Goal: Transaction & Acquisition: Purchase product/service

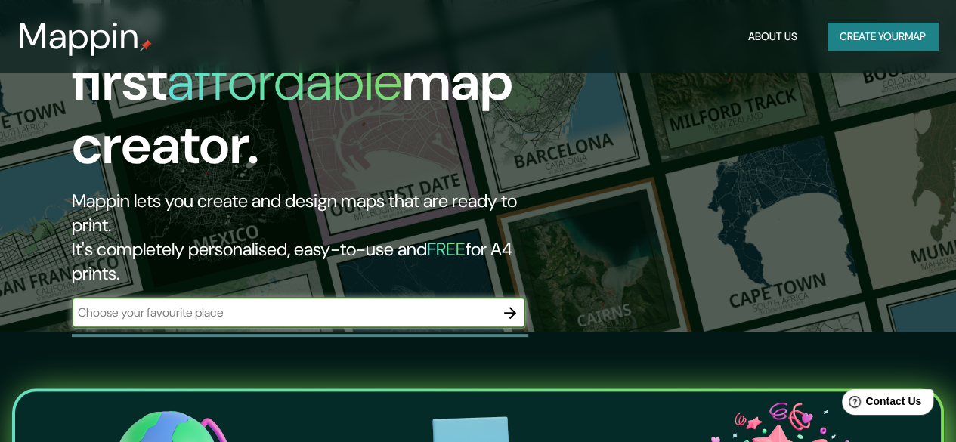
scroll to position [127, 0]
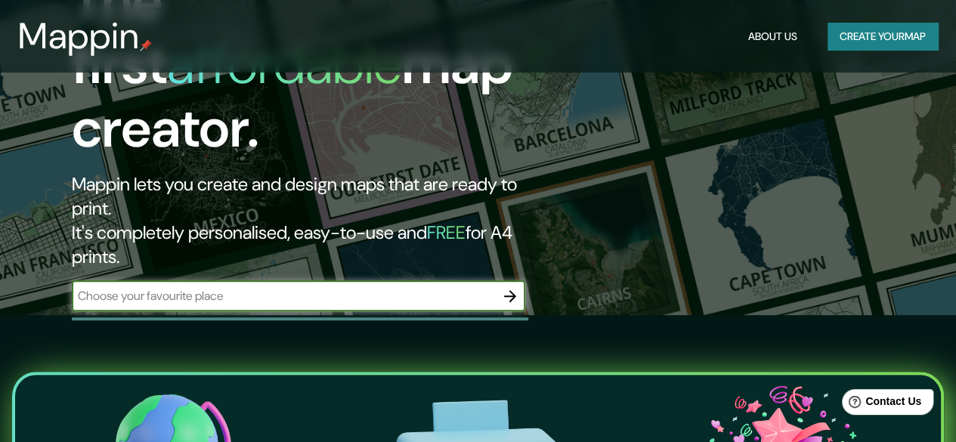
click at [257, 287] on input "text" at bounding box center [283, 295] width 423 height 17
type input "[STREET_ADDRESS]"
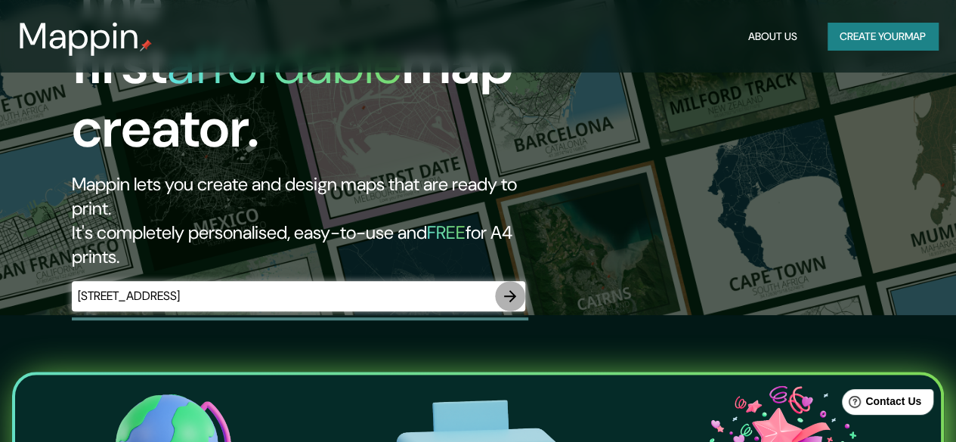
click at [513, 290] on icon "button" at bounding box center [510, 296] width 12 height 12
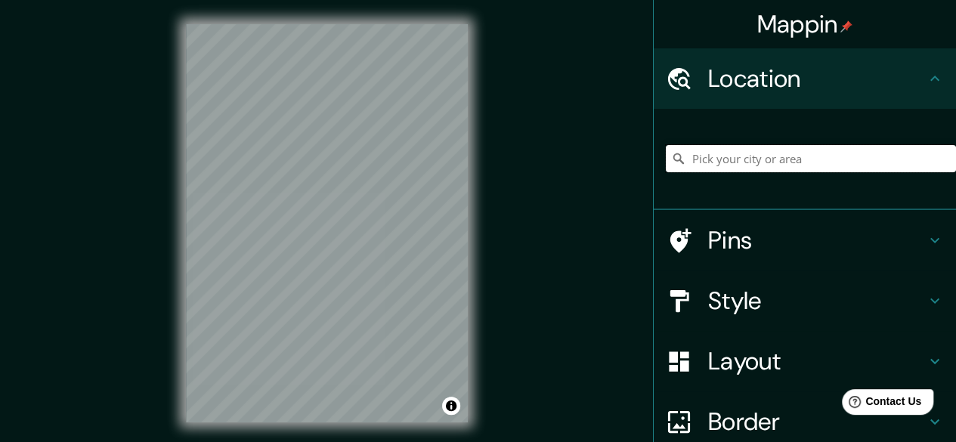
click at [708, 162] on input "Pick your city or area" at bounding box center [811, 158] width 290 height 27
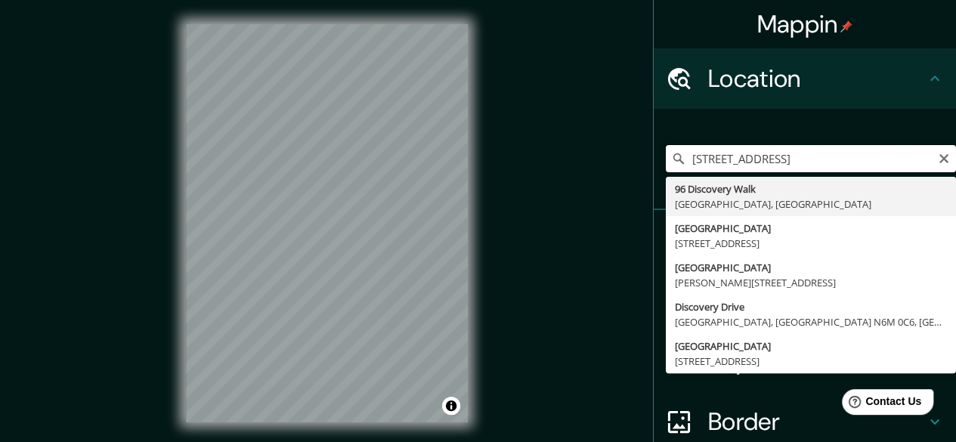
drag, startPoint x: 782, startPoint y: 155, endPoint x: 592, endPoint y: 146, distance: 189.8
click at [592, 146] on div "Mappin Location 96 discovery tower e16yh [GEOGRAPHIC_DATA] [STREET_ADDRESS], [G…" at bounding box center [478, 235] width 956 height 471
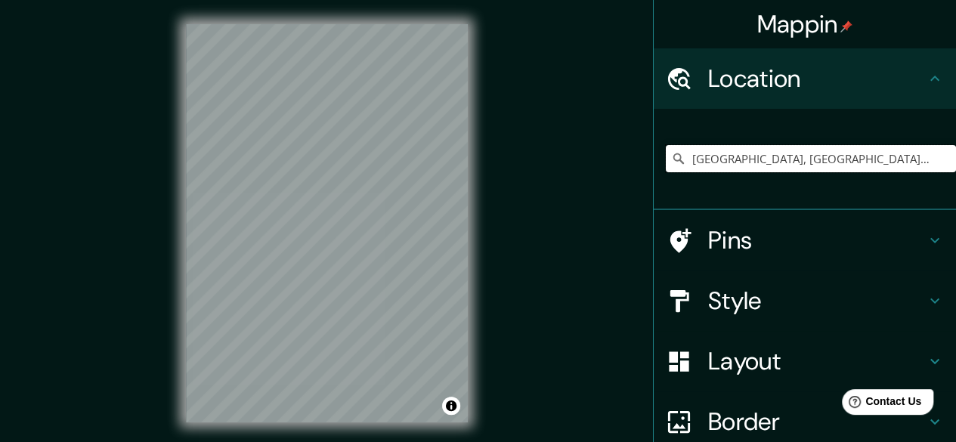
type input "[GEOGRAPHIC_DATA], [GEOGRAPHIC_DATA], [GEOGRAPHIC_DATA], [GEOGRAPHIC_DATA]"
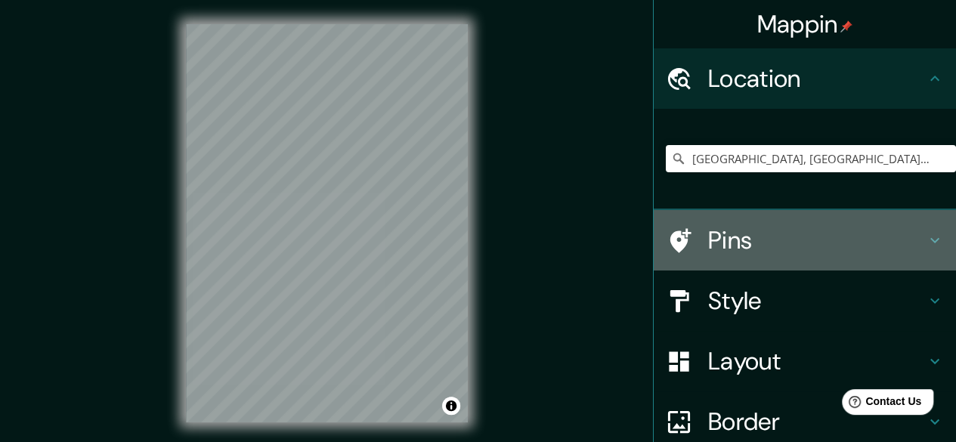
click at [725, 233] on h4 "Pins" at bounding box center [817, 240] width 218 height 30
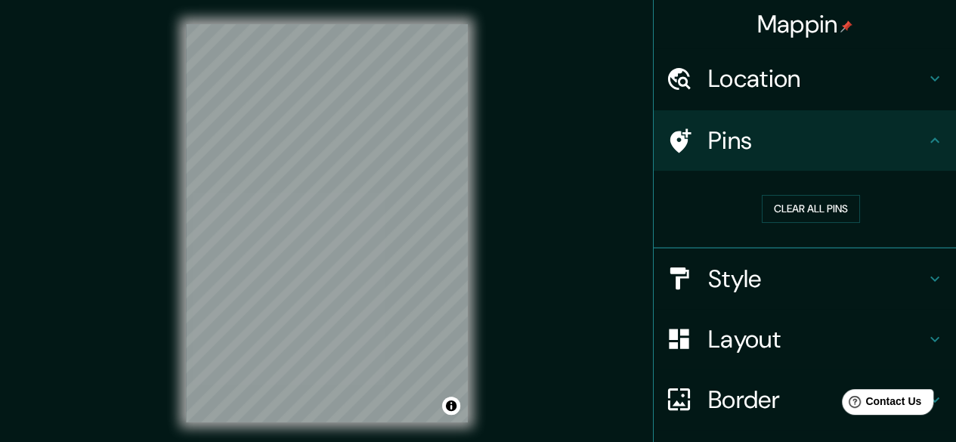
click at [674, 132] on icon at bounding box center [680, 140] width 21 height 24
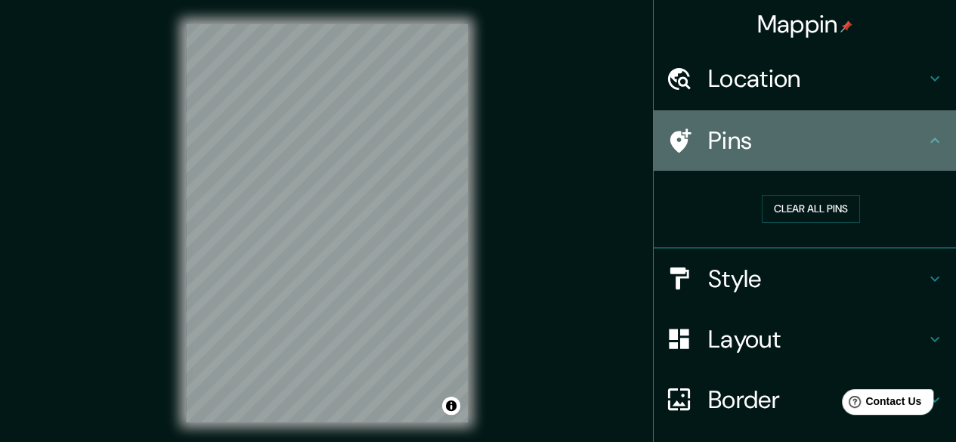
click at [674, 132] on icon at bounding box center [680, 140] width 21 height 24
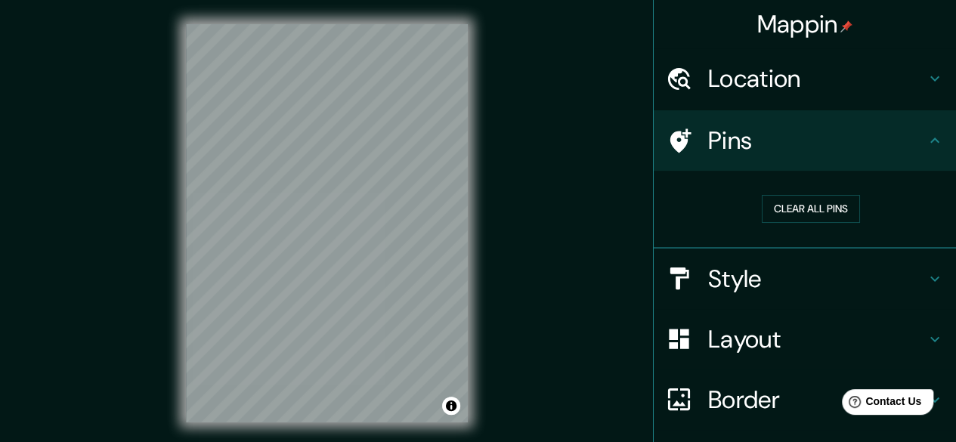
click at [759, 94] on h4 "Location" at bounding box center [817, 78] width 218 height 30
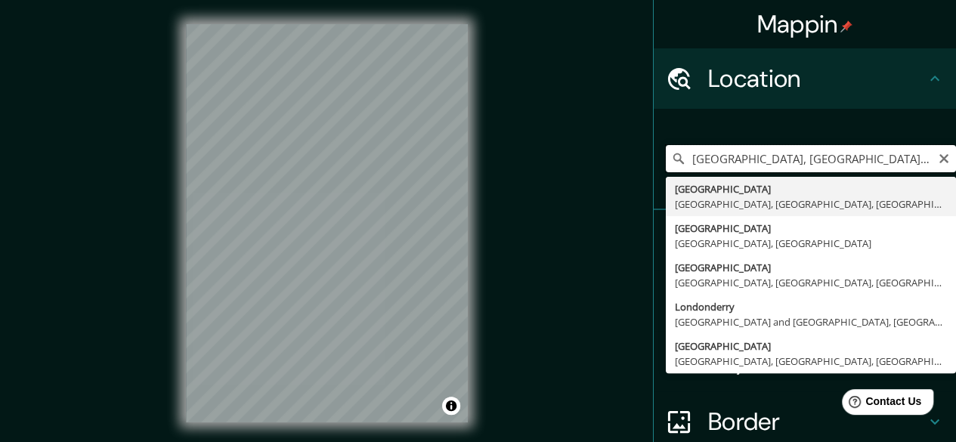
click at [753, 147] on input "[GEOGRAPHIC_DATA], [GEOGRAPHIC_DATA], [GEOGRAPHIC_DATA], [GEOGRAPHIC_DATA]" at bounding box center [811, 158] width 290 height 27
click at [753, 152] on input "[GEOGRAPHIC_DATA], [GEOGRAPHIC_DATA], [GEOGRAPHIC_DATA], [GEOGRAPHIC_DATA]" at bounding box center [811, 158] width 290 height 27
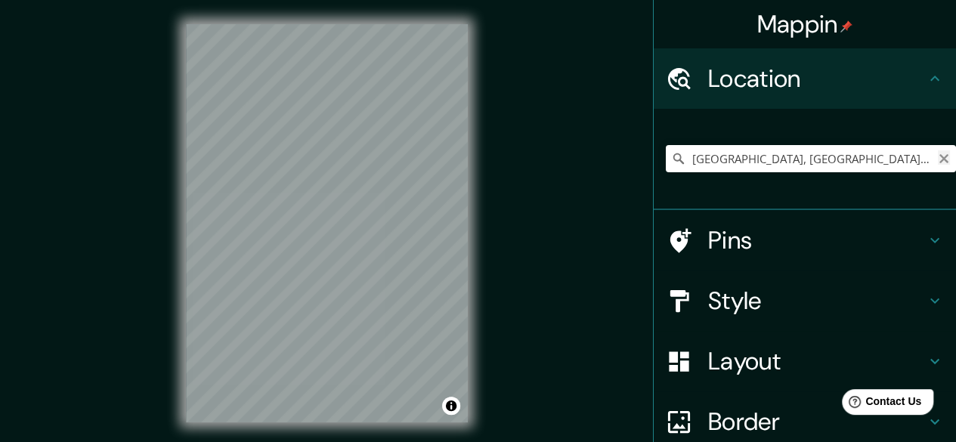
click at [938, 154] on icon "Clear" at bounding box center [944, 159] width 12 height 12
click at [807, 168] on input "Pick your city or area" at bounding box center [811, 158] width 290 height 27
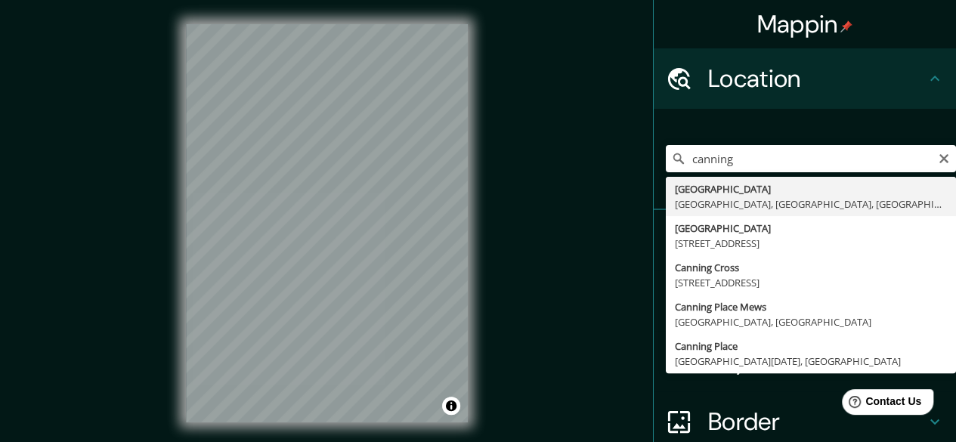
type input "[GEOGRAPHIC_DATA], [GEOGRAPHIC_DATA], [GEOGRAPHIC_DATA], [GEOGRAPHIC_DATA], [GE…"
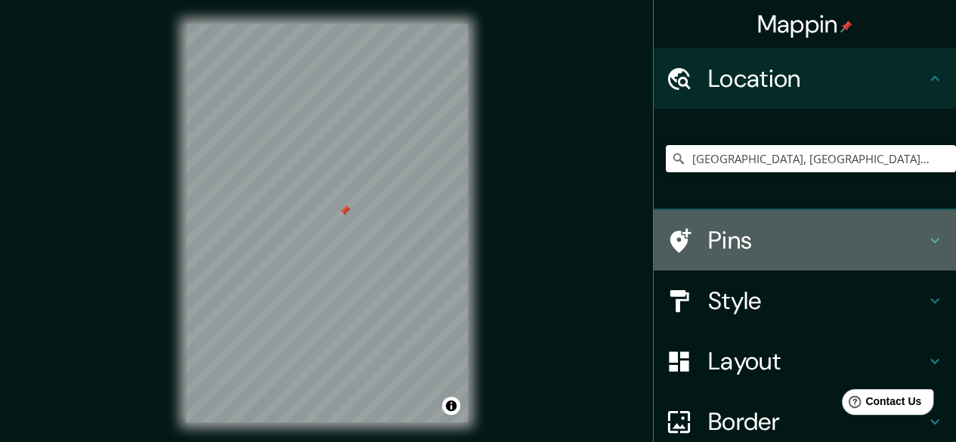
click at [720, 220] on div "Pins" at bounding box center [805, 240] width 302 height 60
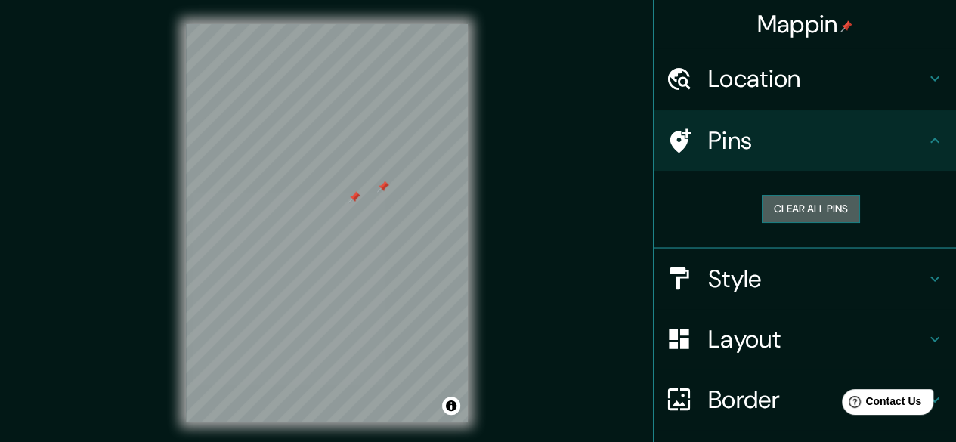
click at [779, 203] on button "Clear all pins" at bounding box center [811, 209] width 98 height 28
click at [774, 203] on button "Clear all pins" at bounding box center [811, 209] width 98 height 28
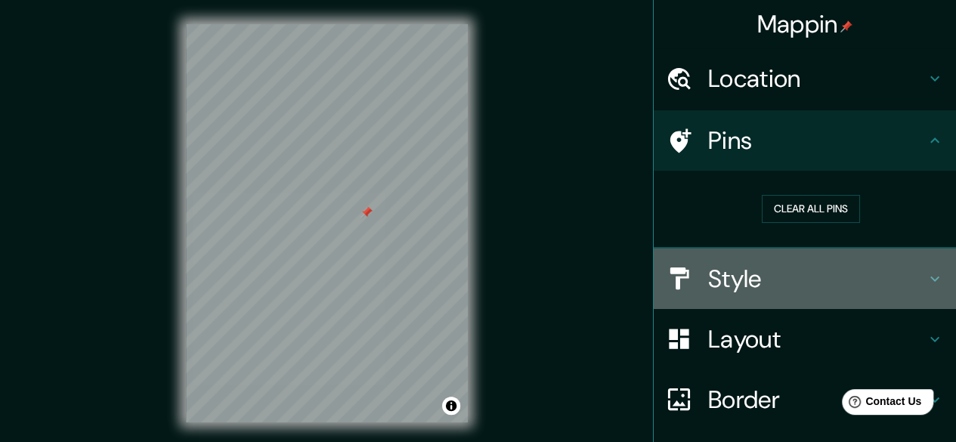
click at [738, 280] on h4 "Style" at bounding box center [817, 279] width 218 height 30
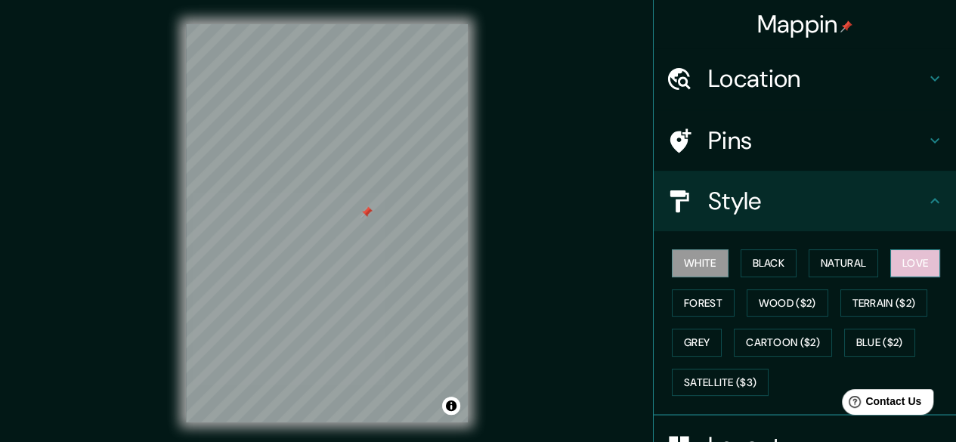
click at [910, 258] on button "Love" at bounding box center [915, 263] width 50 height 28
click at [690, 255] on button "White" at bounding box center [700, 263] width 57 height 28
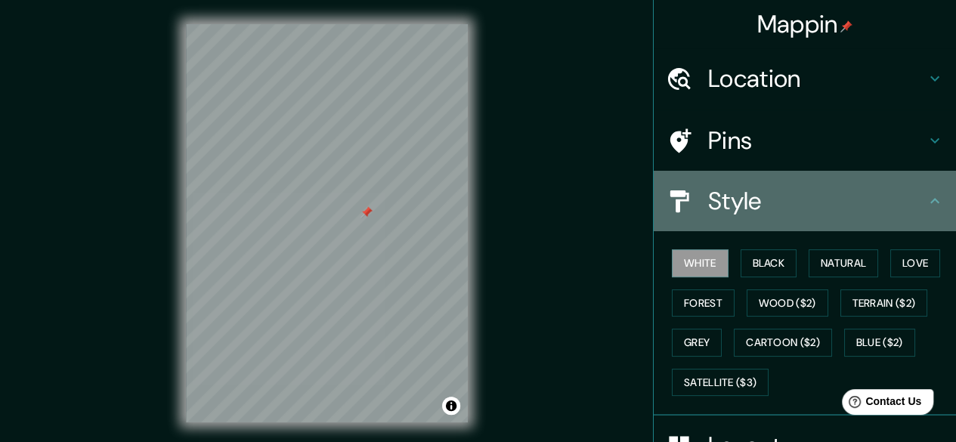
click at [740, 190] on h4 "Style" at bounding box center [817, 201] width 218 height 30
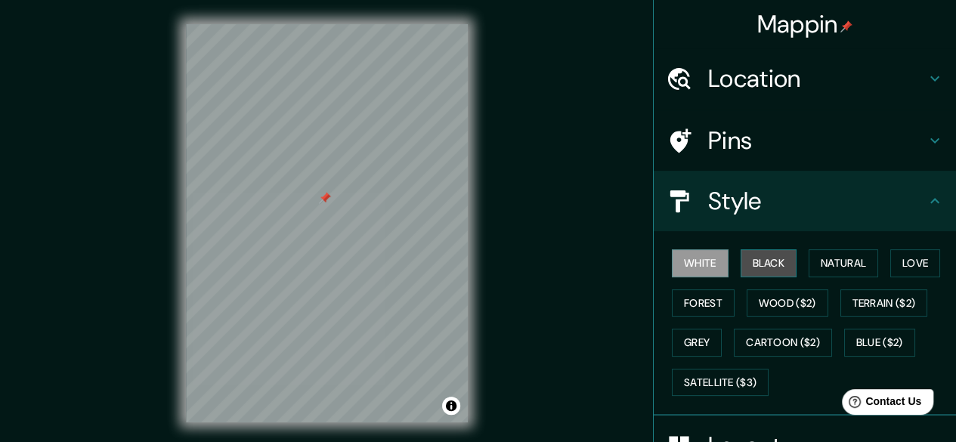
click at [765, 258] on button "Black" at bounding box center [768, 263] width 57 height 28
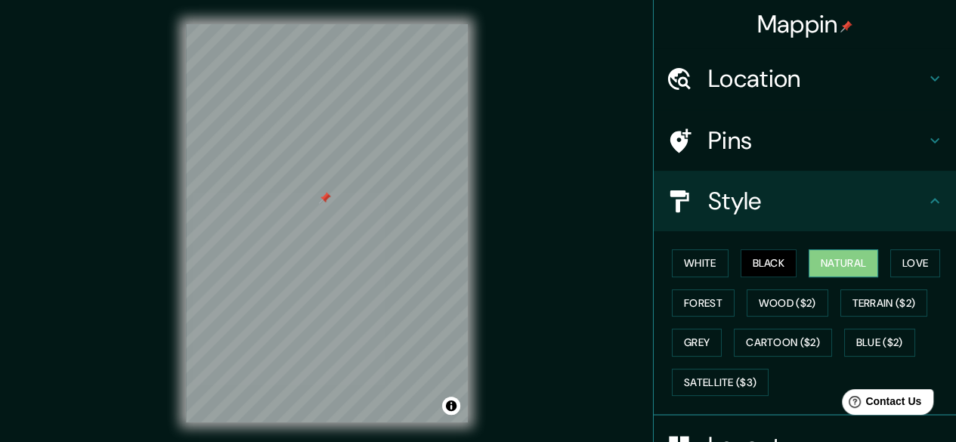
click at [839, 267] on button "Natural" at bounding box center [843, 263] width 70 height 28
click at [890, 267] on button "Love" at bounding box center [915, 263] width 50 height 28
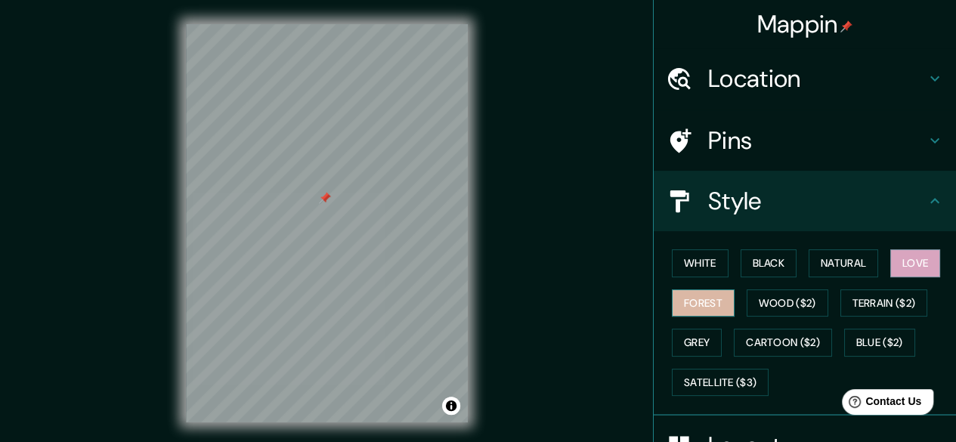
click at [704, 300] on button "Forest" at bounding box center [703, 303] width 63 height 28
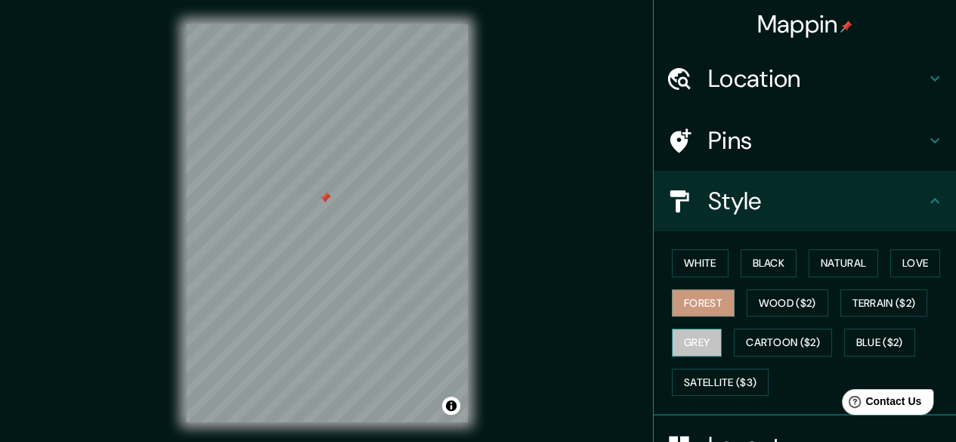
click at [700, 334] on button "Grey" at bounding box center [697, 343] width 50 height 28
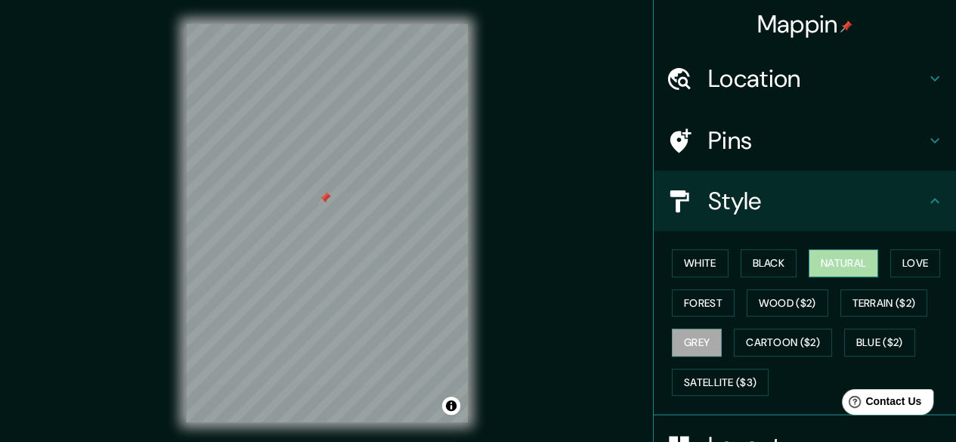
click at [833, 261] on button "Natural" at bounding box center [843, 263] width 70 height 28
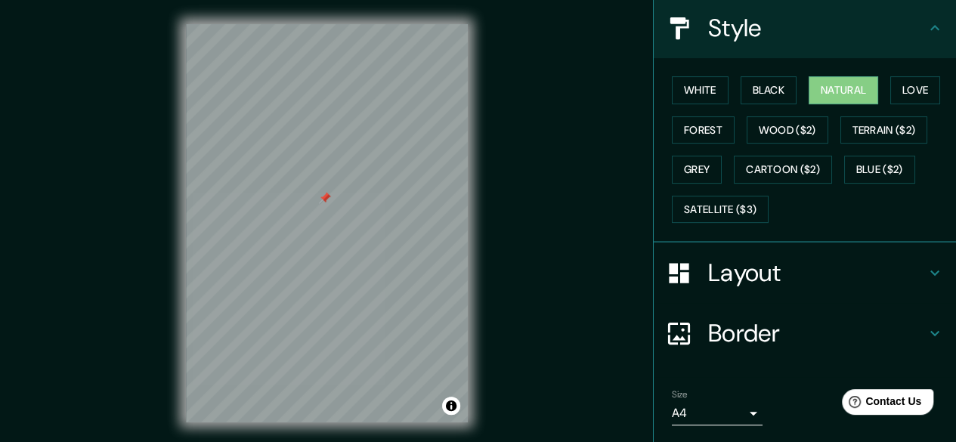
scroll to position [175, 0]
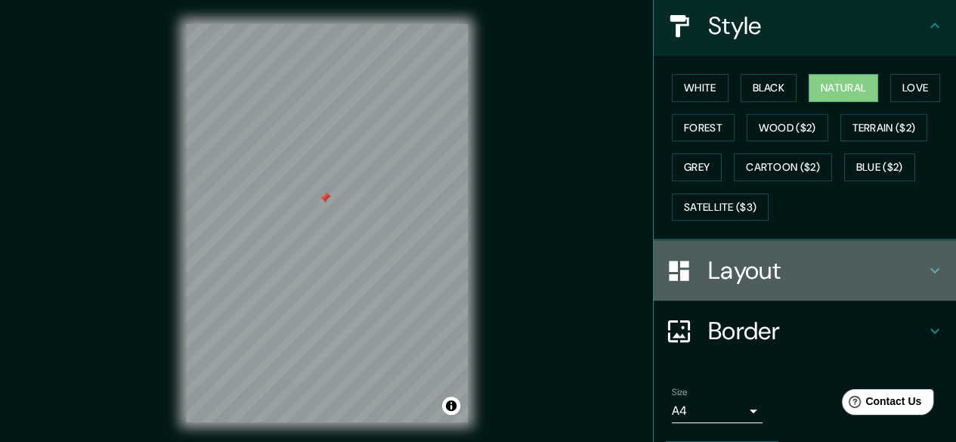
click at [743, 255] on h4 "Layout" at bounding box center [817, 270] width 218 height 30
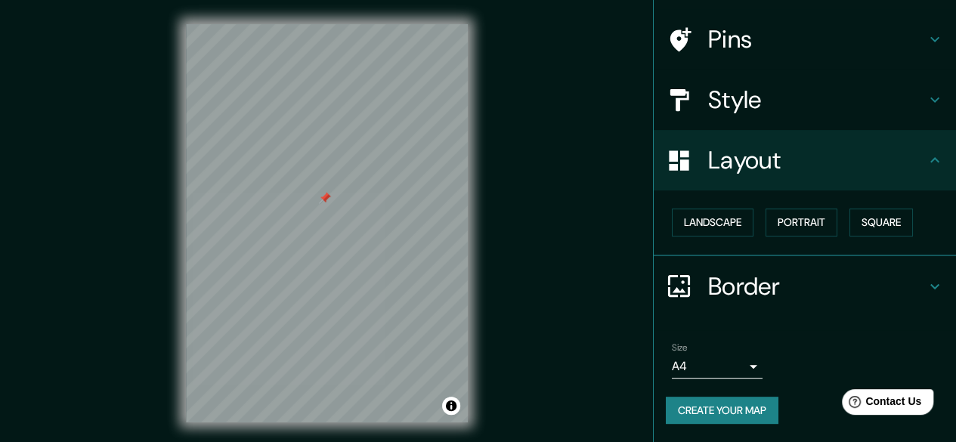
scroll to position [100, 0]
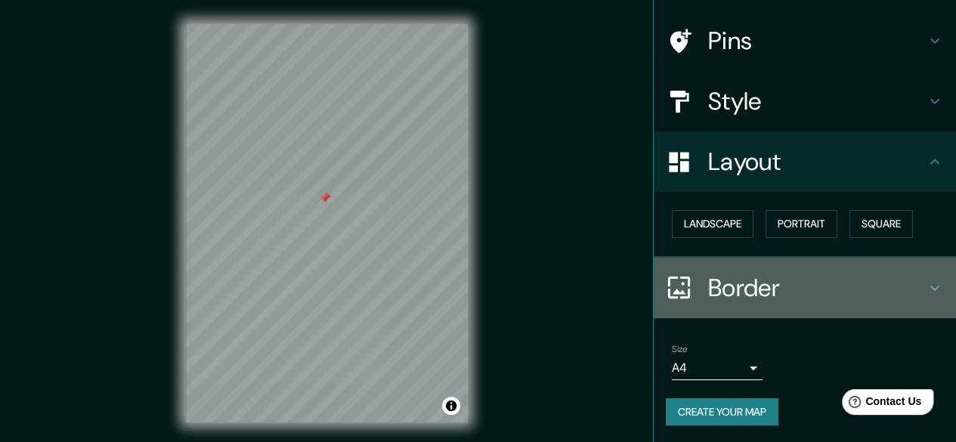
click at [755, 273] on h4 "Border" at bounding box center [817, 288] width 218 height 30
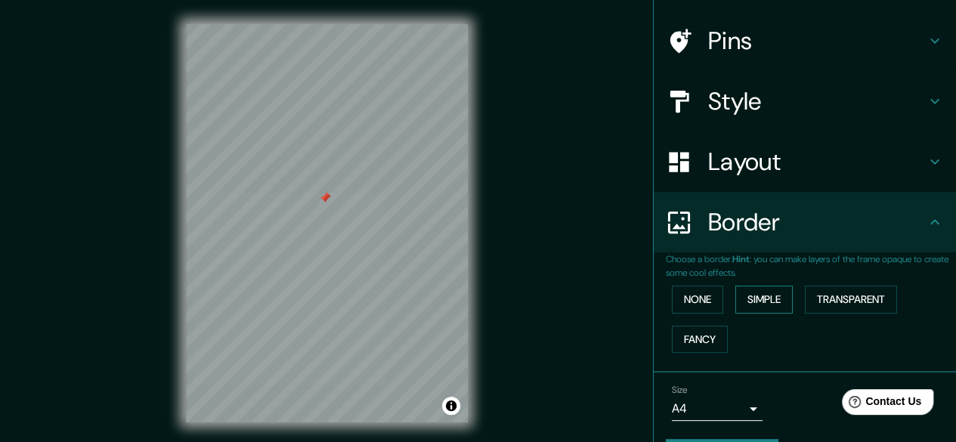
click at [743, 306] on button "Simple" at bounding box center [763, 300] width 57 height 28
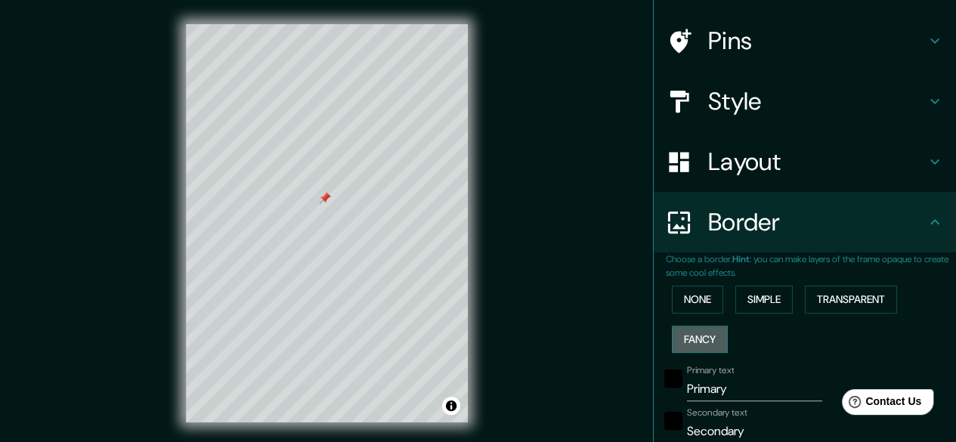
click at [681, 337] on button "Fancy" at bounding box center [700, 340] width 56 height 28
click at [769, 303] on button "Simple" at bounding box center [763, 300] width 57 height 28
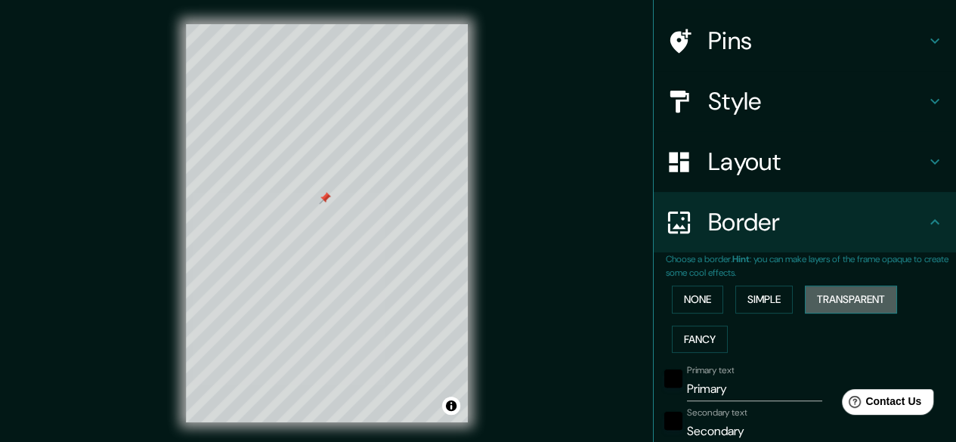
click at [832, 295] on button "Transparent" at bounding box center [851, 300] width 92 height 28
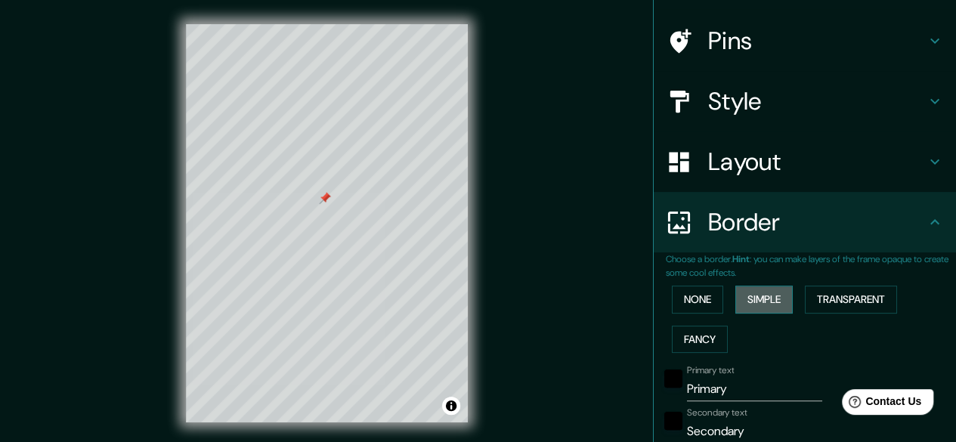
click at [766, 295] on button "Simple" at bounding box center [763, 300] width 57 height 28
click at [709, 297] on button "None" at bounding box center [697, 300] width 51 height 28
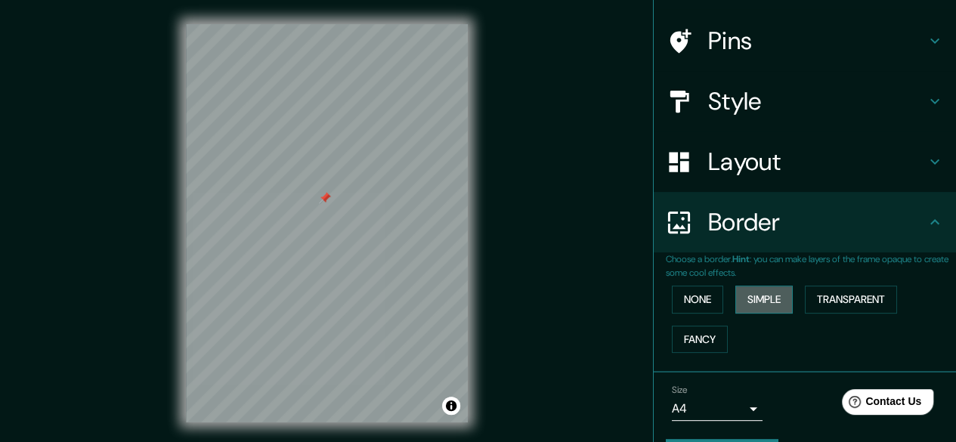
click at [746, 298] on button "Simple" at bounding box center [763, 300] width 57 height 28
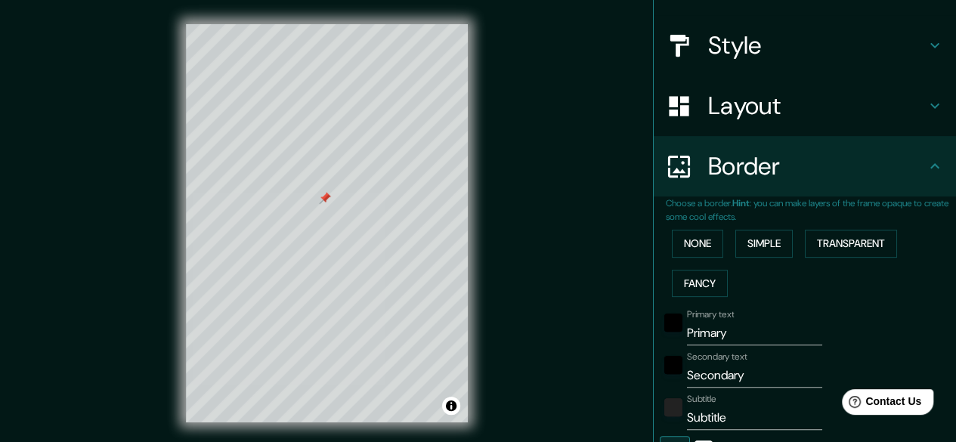
scroll to position [207, 0]
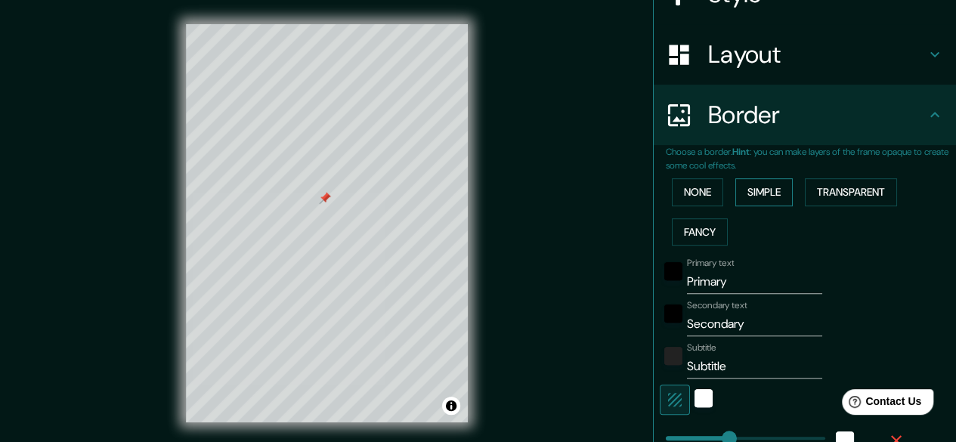
click at [751, 196] on button "Simple" at bounding box center [763, 192] width 57 height 28
type input "149"
type input "30"
click at [751, 196] on button "Simple" at bounding box center [763, 192] width 57 height 28
type input "149"
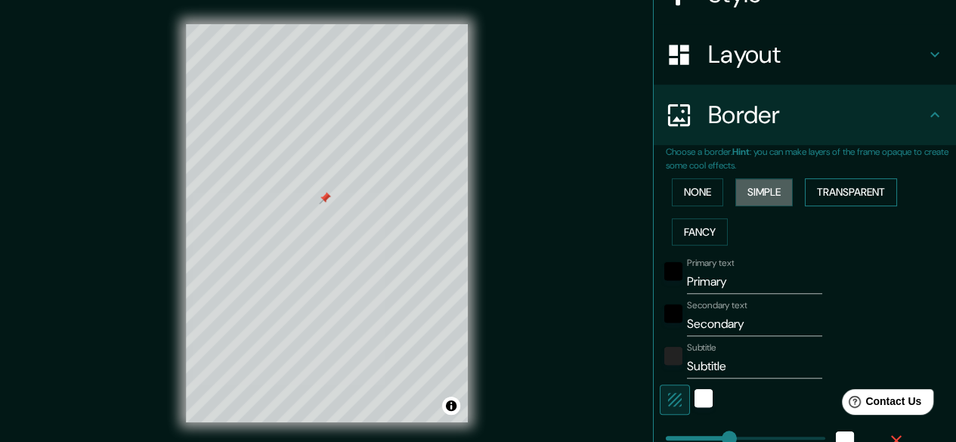
type input "30"
click at [824, 193] on button "Transparent" at bounding box center [851, 192] width 92 height 28
click at [705, 229] on button "Fancy" at bounding box center [700, 232] width 56 height 28
drag, startPoint x: 729, startPoint y: 289, endPoint x: 644, endPoint y: 280, distance: 85.1
click at [654, 280] on div "Choose a border. Hint : you can make layers of the frame opaque to create some …" at bounding box center [805, 382] width 302 height 474
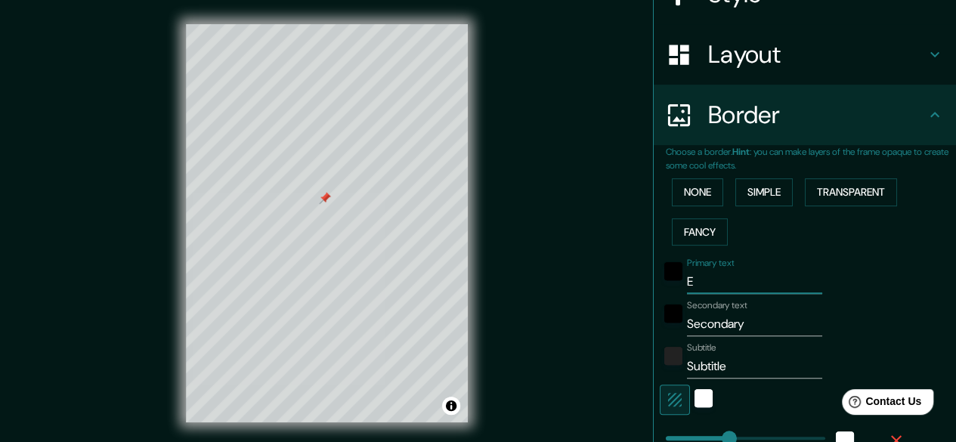
type input "EN"
type input "149"
type input "30"
type input "15"
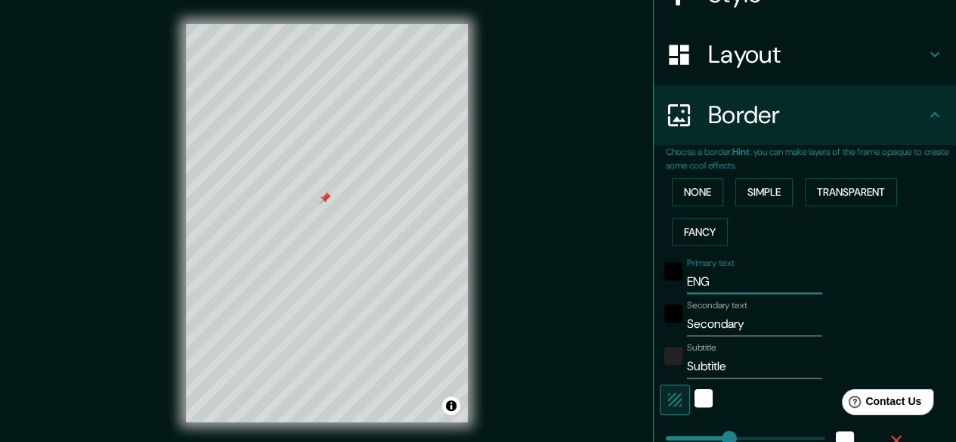
type input "ENGA"
type input "149"
type input "30"
type input "15"
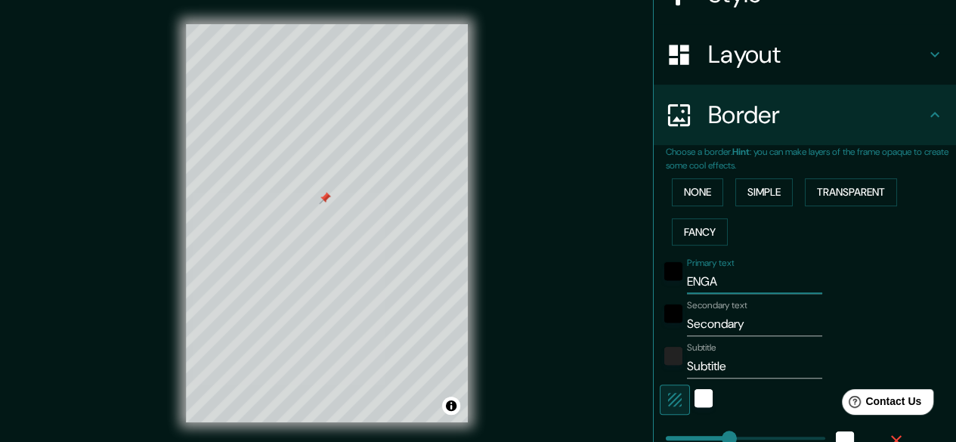
type input "ENGAG"
type input "149"
type input "30"
type input "15"
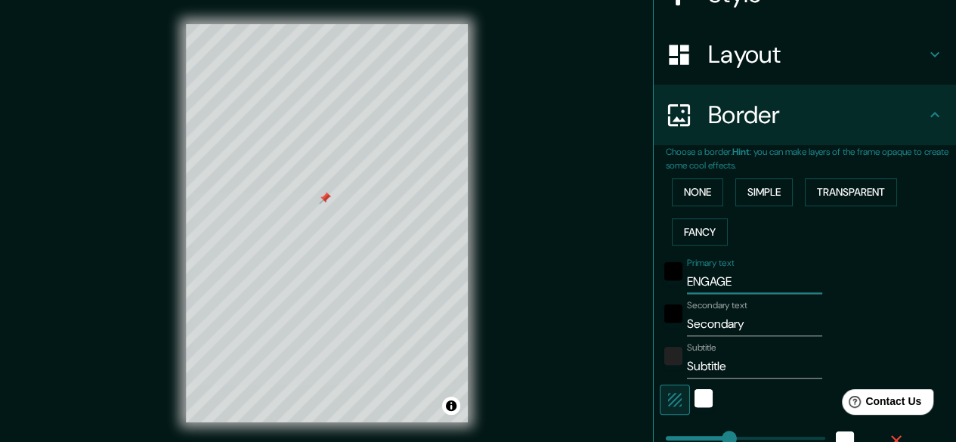
type input "ENGAGED"
type input "149"
type input "30"
type input "15"
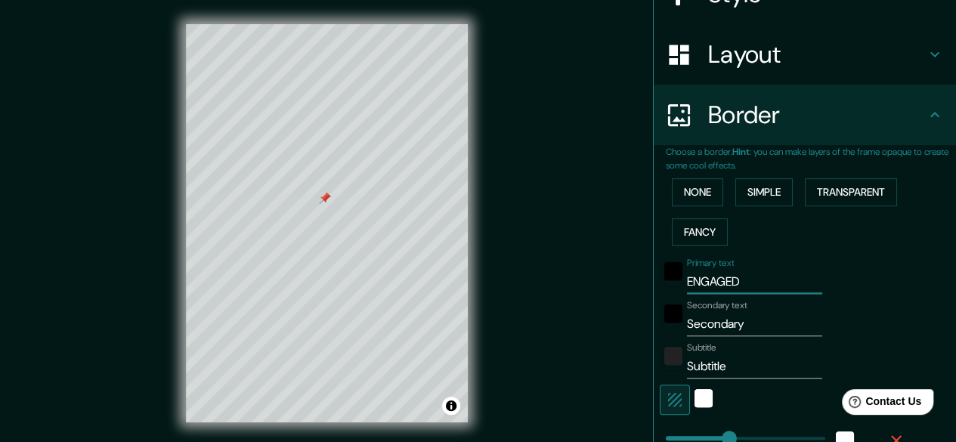
type input "ENGAGED"
drag, startPoint x: 742, startPoint y: 317, endPoint x: 666, endPoint y: 318, distance: 76.3
click at [666, 318] on div "Secondary text Secondary" at bounding box center [784, 318] width 248 height 36
type input "9"
type input "149"
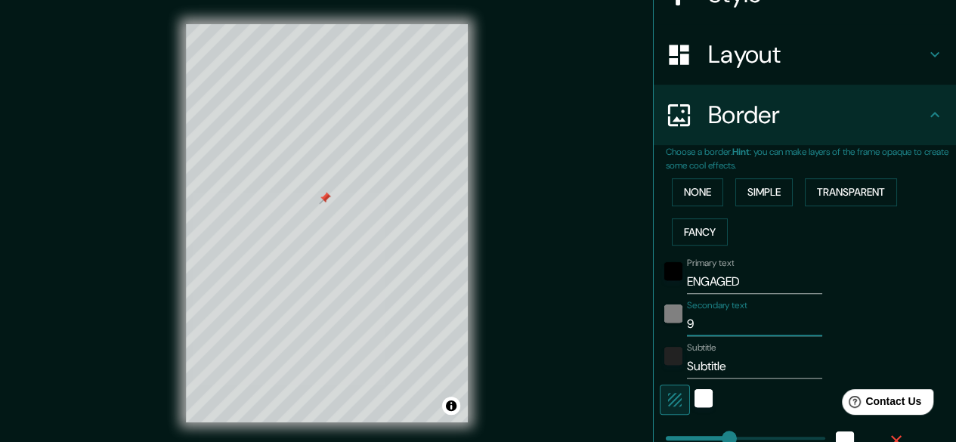
type input "30"
type input "15"
type input "96"
type input "149"
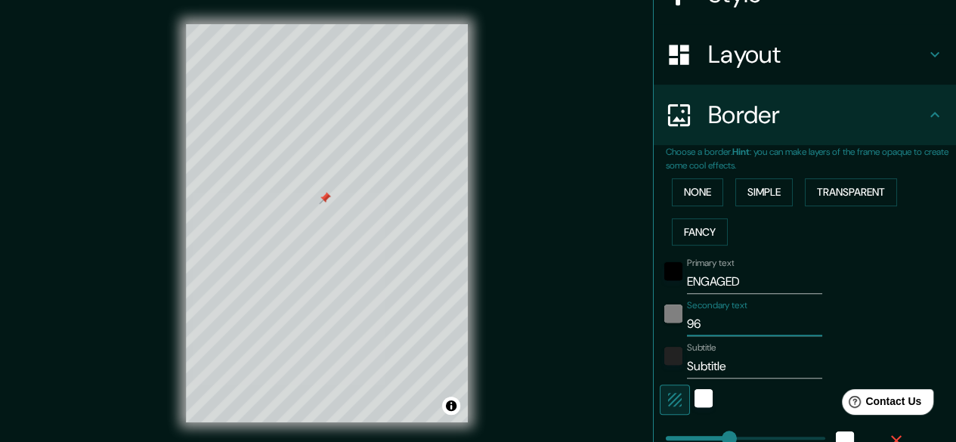
type input "30"
type input "15"
type input "96"
type input "149"
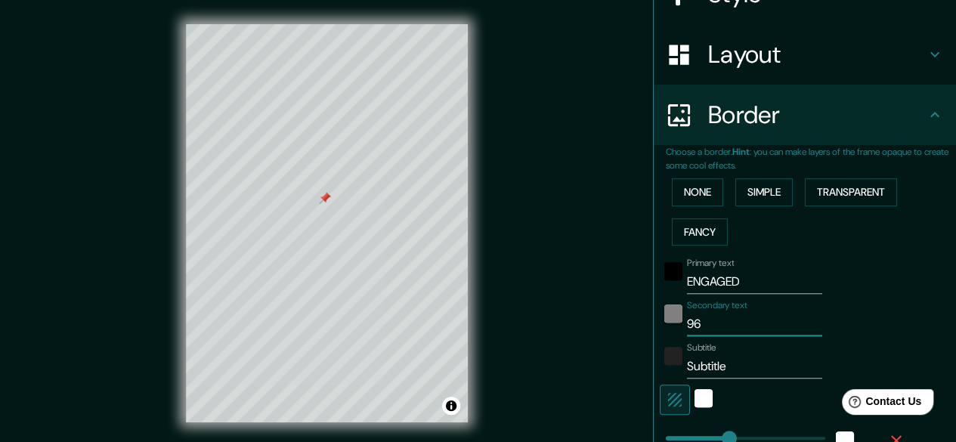
type input "30"
type input "15"
type input "96 D"
type input "149"
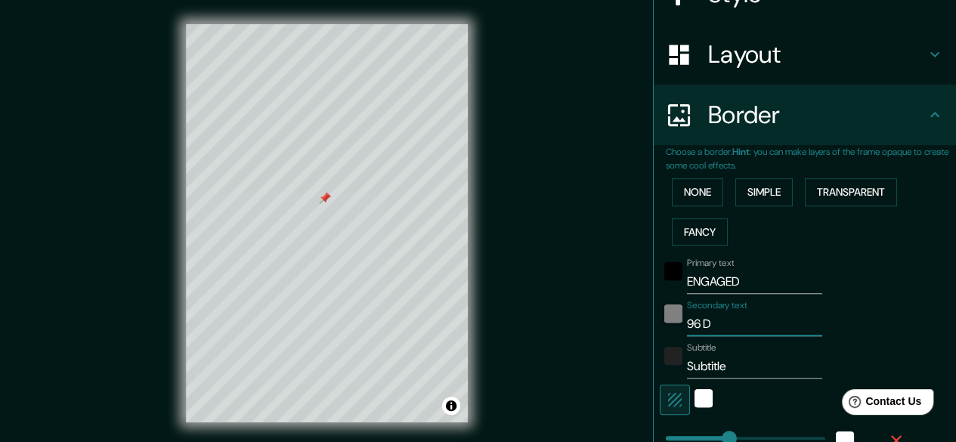
type input "30"
type input "15"
type input "96 Di"
type input "149"
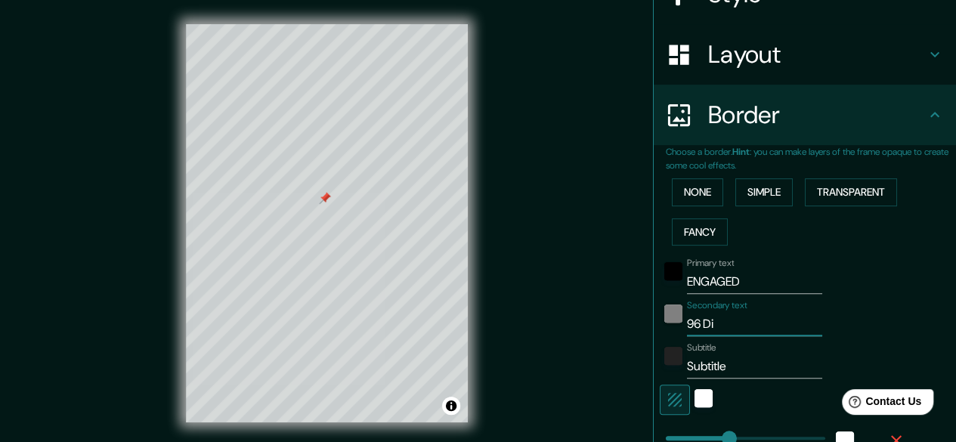
type input "30"
type input "15"
type input "96 Dis"
type input "149"
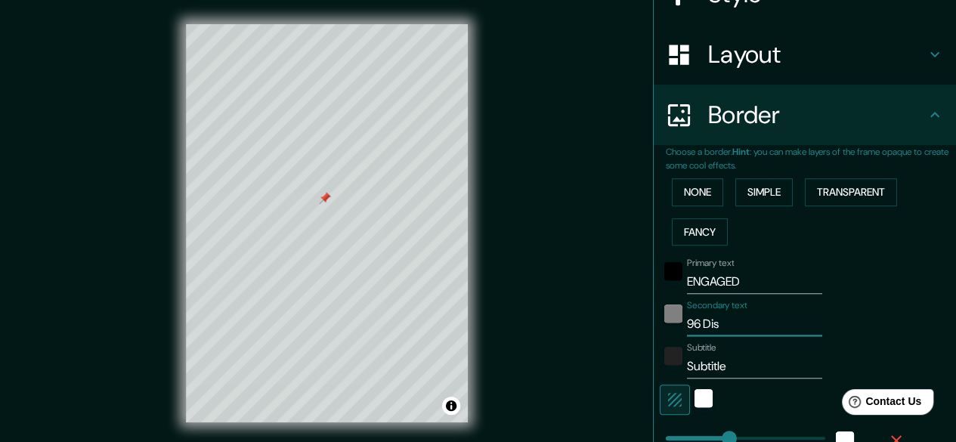
type input "30"
type input "15"
type input "96 Disco"
type input "149"
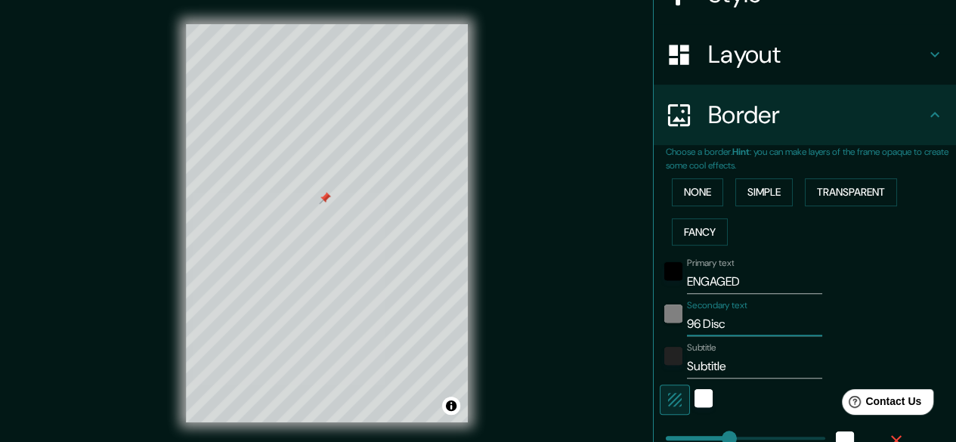
type input "30"
type input "15"
type input "96 Discov"
type input "149"
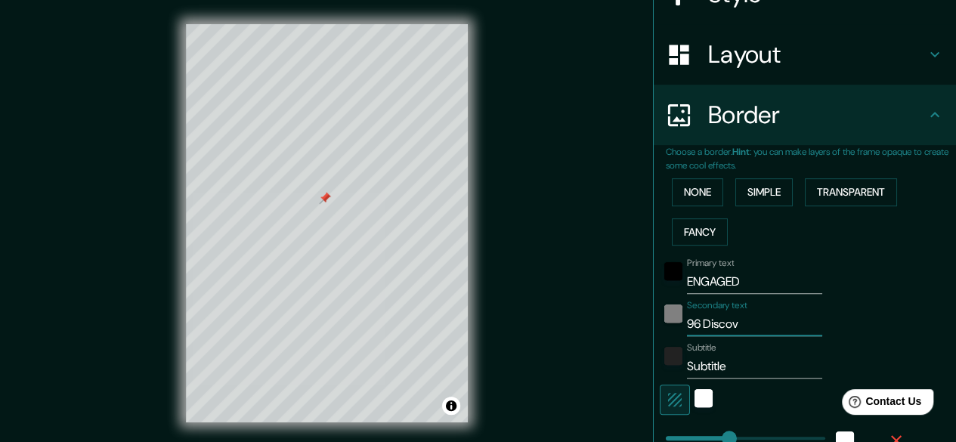
type input "30"
type input "15"
type input "96 Discover"
type input "149"
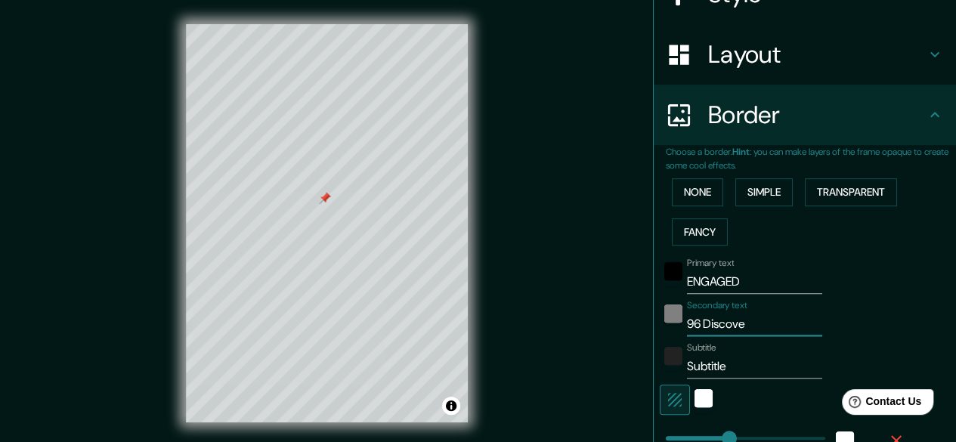
type input "30"
type input "15"
type input "96 Discovery"
type input "149"
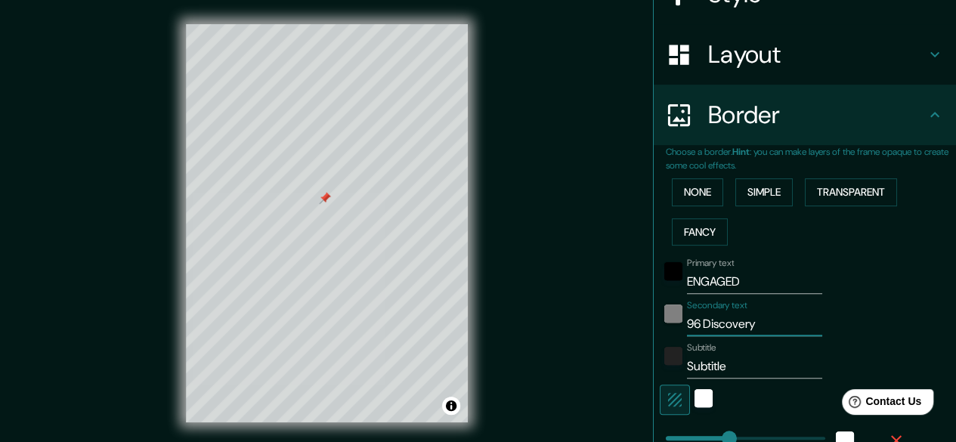
type input "30"
type input "15"
type input "96 Discovery"
type input "149"
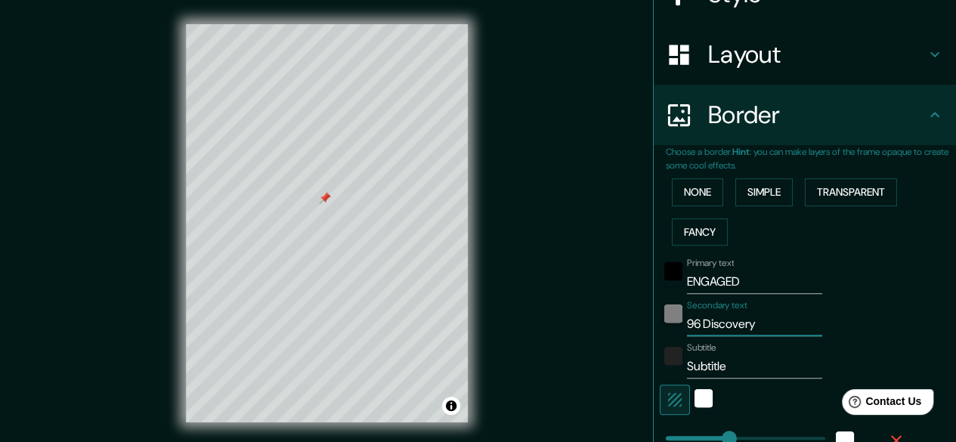
type input "30"
type input "15"
type input "96 Discovery To"
type input "149"
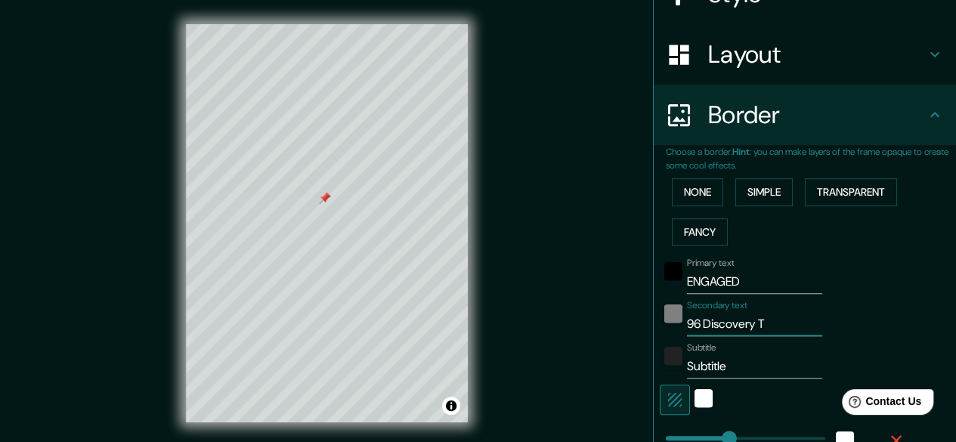
type input "30"
type input "15"
type input "96 Discovery [PERSON_NAME]"
type input "149"
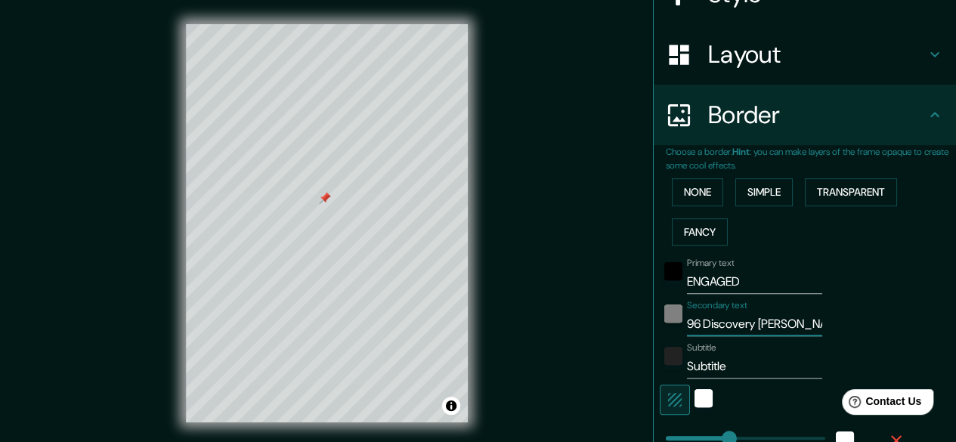
type input "30"
type input "15"
type input "96 [GEOGRAPHIC_DATA]"
type input "149"
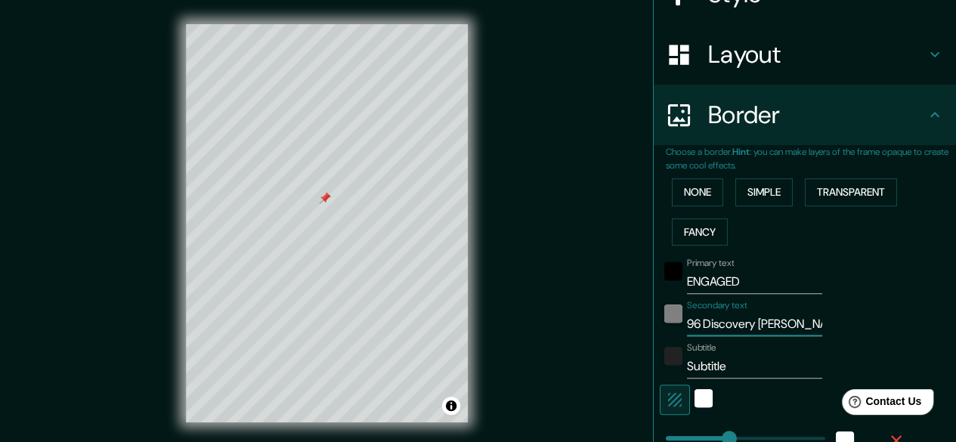
type input "30"
type input "15"
type input "96 [GEOGRAPHIC_DATA]"
type input "149"
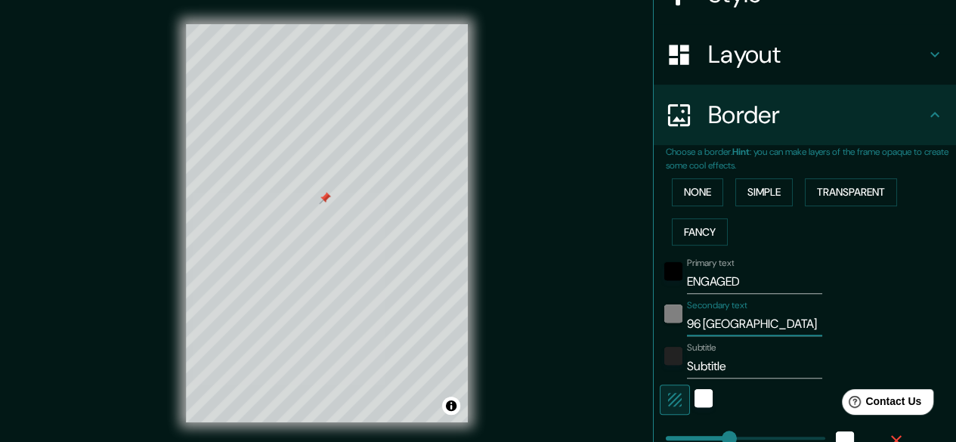
type input "30"
type input "15"
type input "96 Discovery Tower E"
type input "149"
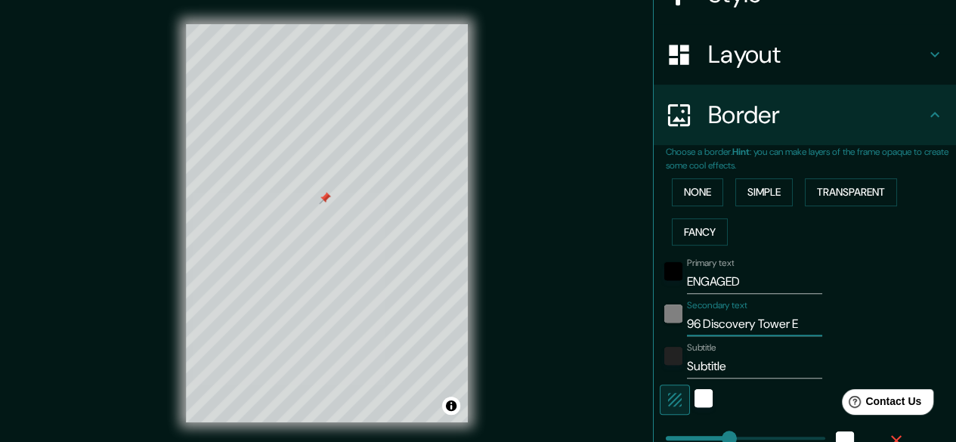
type input "30"
type input "15"
type input "96 Discovery Tower E1"
type input "149"
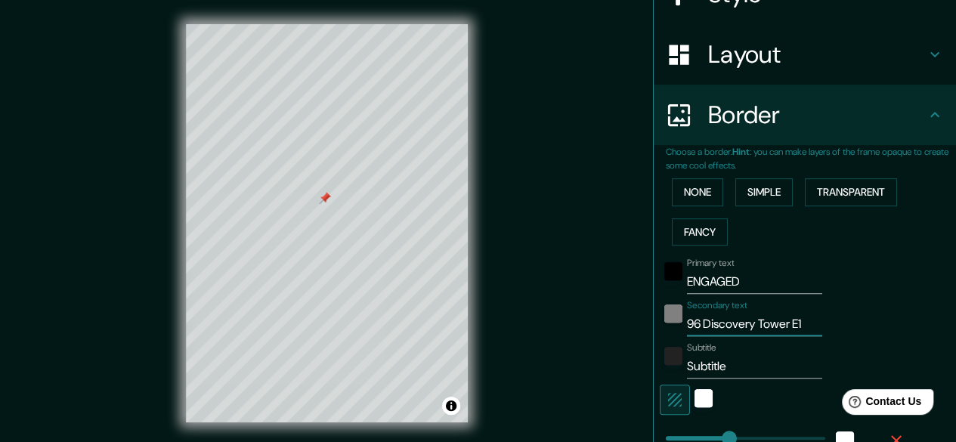
type input "30"
type input "15"
type input "[STREET_ADDRESS]"
type input "149"
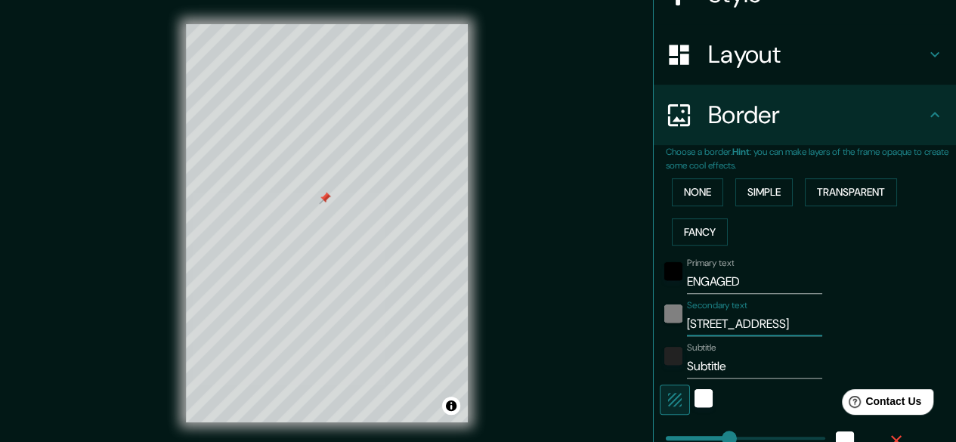
type input "30"
type input "15"
type input "[STREET_ADDRESS]"
type input "149"
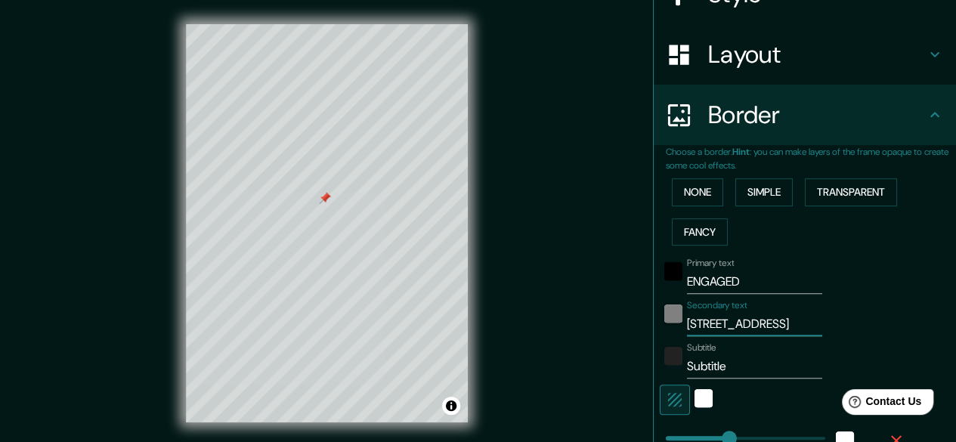
type input "30"
type input "15"
drag, startPoint x: 793, startPoint y: 320, endPoint x: 830, endPoint y: 324, distance: 37.2
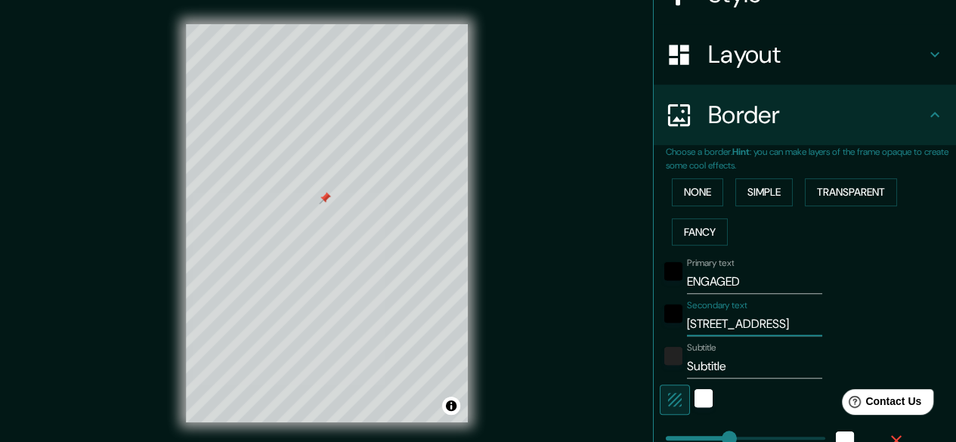
click at [830, 324] on div "Secondary text 96 [GEOGRAPHIC_DATA] E16" at bounding box center [784, 318] width 248 height 36
type input "[STREET_ADDRESS]"
type input "149"
type input "30"
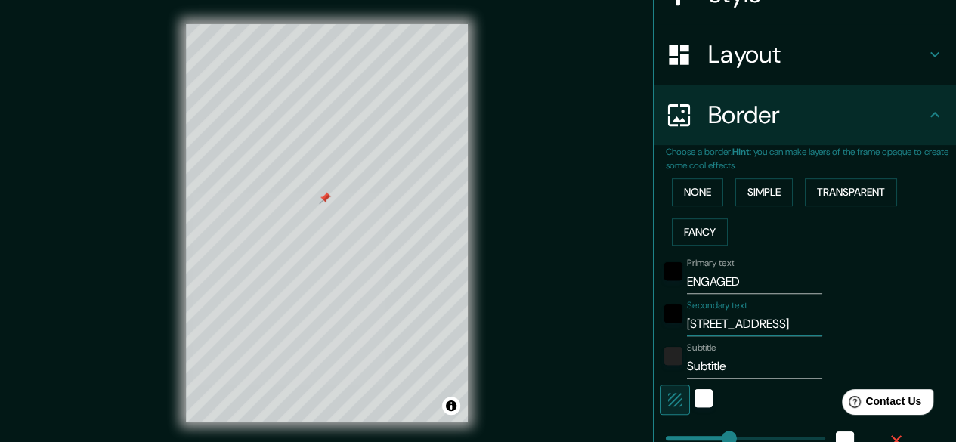
type input "15"
type input "[STREET_ADDRESS]"
type input "149"
type input "30"
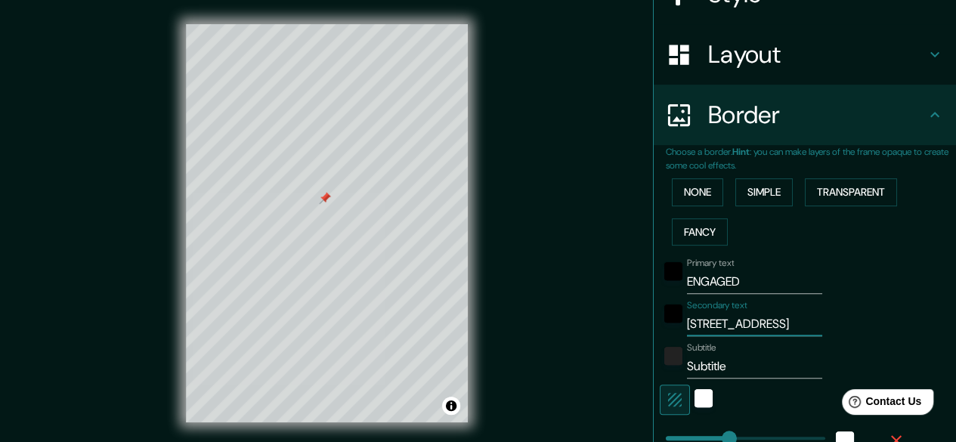
type input "15"
type input "[STREET_ADDRESS]"
type input "149"
type input "30"
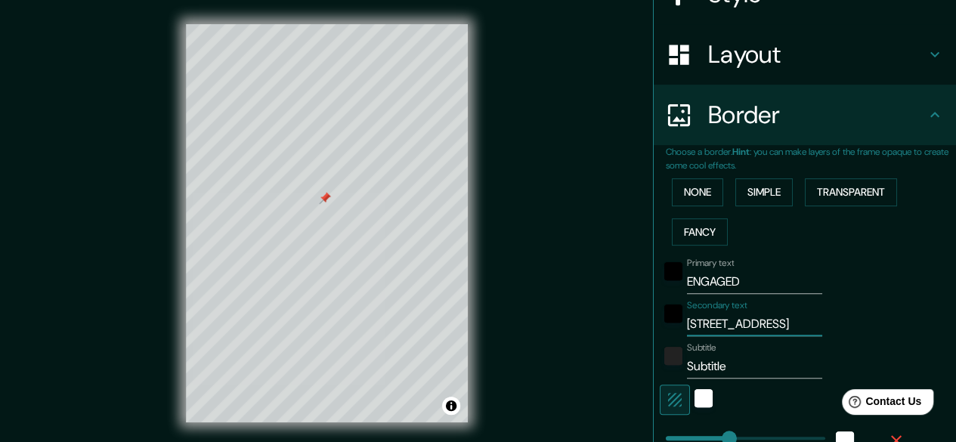
type input "15"
type input "[STREET_ADDRESS]"
click at [742, 370] on input "Subtitle" at bounding box center [754, 366] width 135 height 24
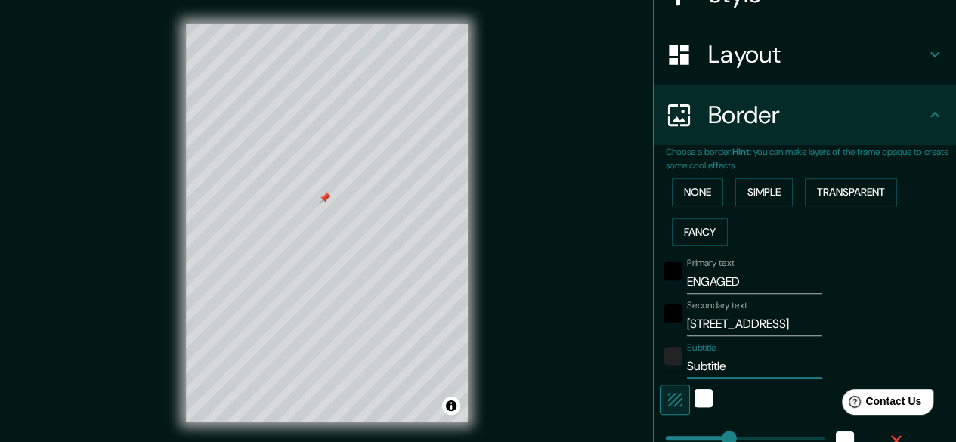
paste input "51.51538616269477, 0.009449503952920312"
type input "51.51538616269477, 0.009449503952920312"
type input "149"
type input "30"
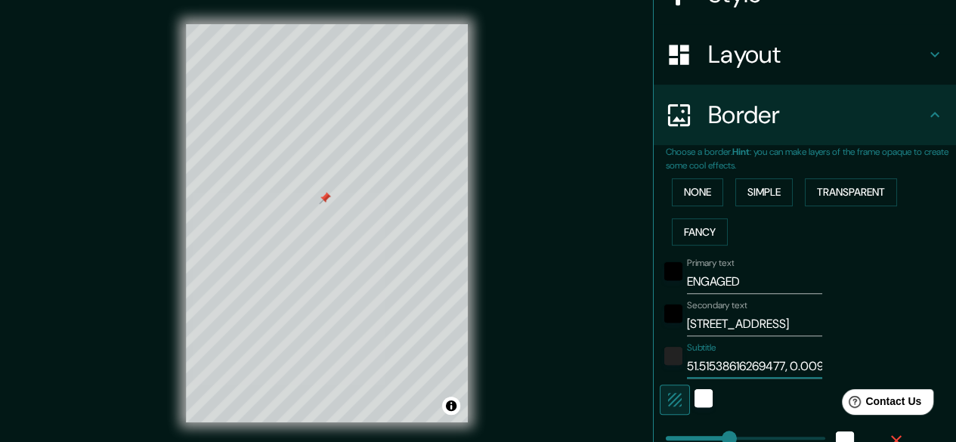
type input "15"
click at [728, 368] on input "51.51538616269477, 0.009449503952920312" at bounding box center [754, 366] width 135 height 24
drag, startPoint x: 728, startPoint y: 368, endPoint x: 642, endPoint y: 361, distance: 86.4
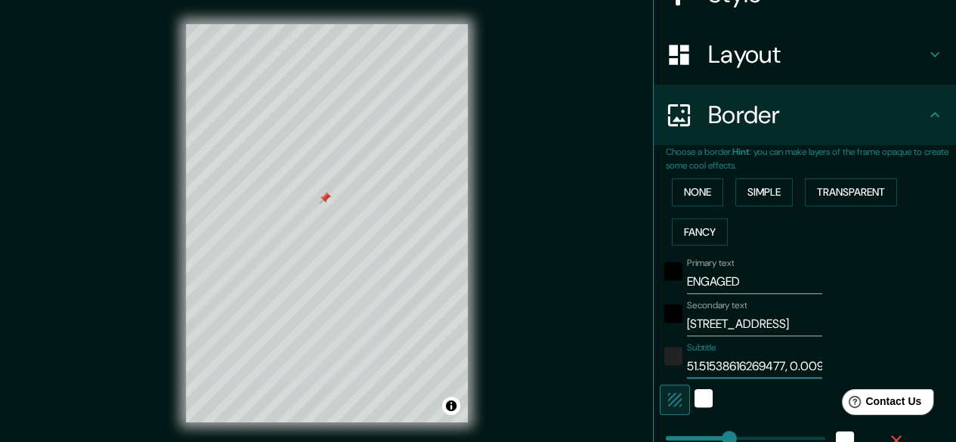
click at [654, 361] on div "Choose a border. Hint : you can make layers of the frame opaque to create some …" at bounding box center [805, 382] width 302 height 474
click at [701, 363] on input "51.51538616269477, 0.009449503952920312" at bounding box center [754, 366] width 135 height 24
drag, startPoint x: 697, startPoint y: 363, endPoint x: 780, endPoint y: 365, distance: 83.1
click at [780, 365] on input "51.51538616269477, 0.009449503952920312" at bounding box center [754, 366] width 135 height 24
type input "51.52, 0.009449503952920312"
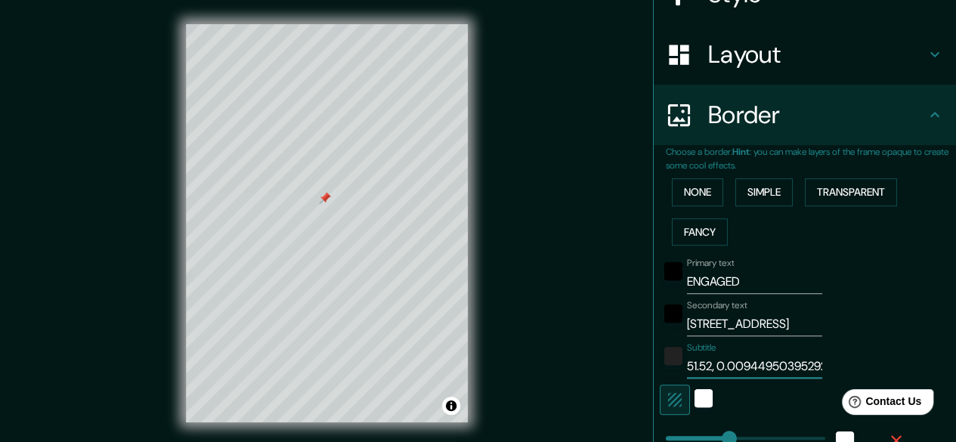
type input "149"
type input "30"
type input "15"
paste input "°"
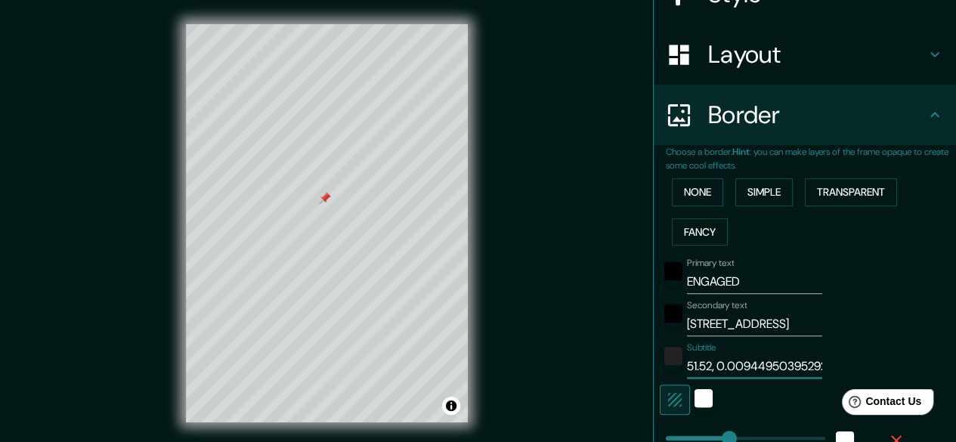
type input "51.52°, 0.009449503952920312"
type input "149"
type input "30"
type input "15"
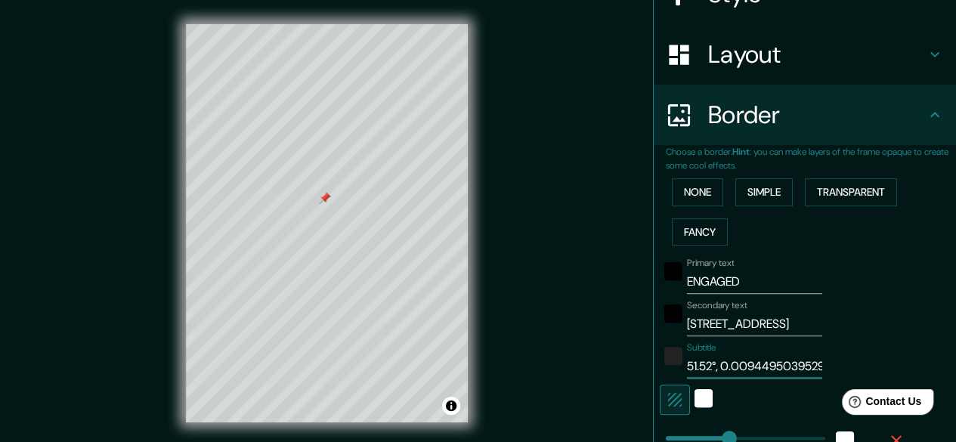
scroll to position [0, 48]
drag, startPoint x: 733, startPoint y: 366, endPoint x: 844, endPoint y: 381, distance: 112.0
click at [844, 381] on div "Primary text ENGAGED Secondary text [STREET_ADDRESS] Subtitle 51.52°, 0.0094495…" at bounding box center [787, 429] width 242 height 354
type input "51.52°, 0.01"
type input "149"
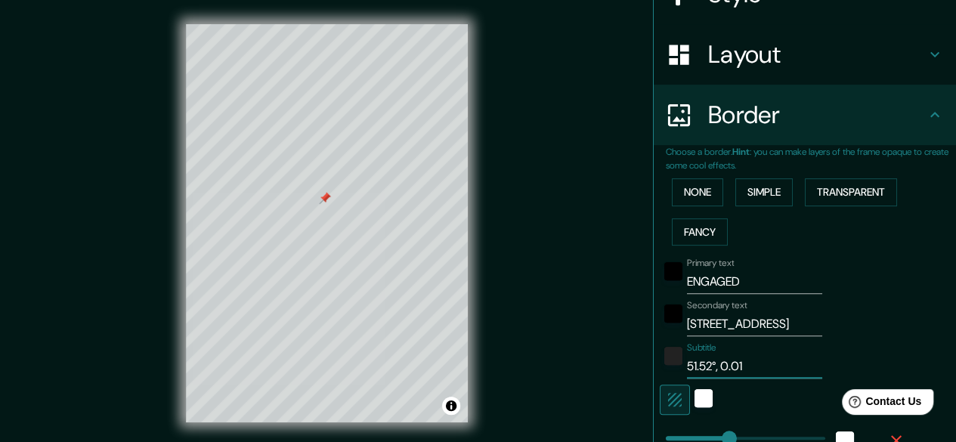
type input "30"
type input "15"
paste input "°"
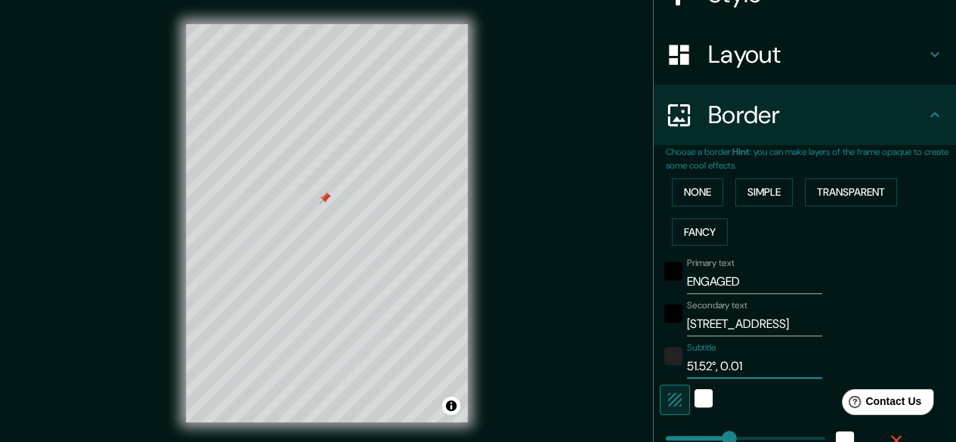
type input "51.52°, 0.01°"
type input "149"
type input "30"
type input "15"
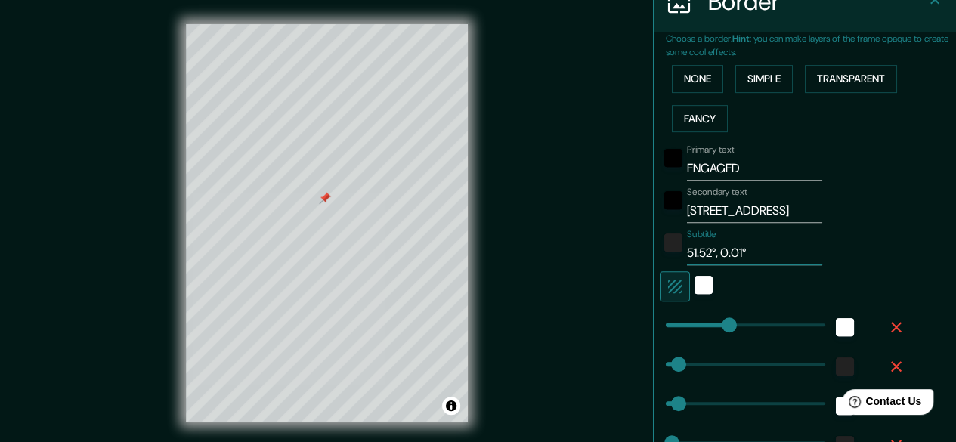
scroll to position [322, 0]
click at [707, 252] on input "51.52°, 0.01°" at bounding box center [754, 251] width 135 height 24
type input "51.52° , 0.01°"
type input "149"
type input "30"
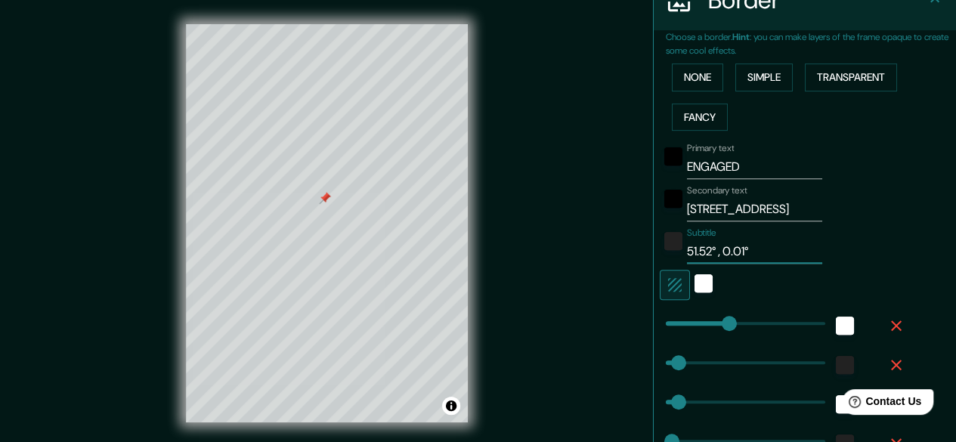
type input "30"
type input "15"
type input "51.52° N, 0.01°"
type input "149"
type input "30"
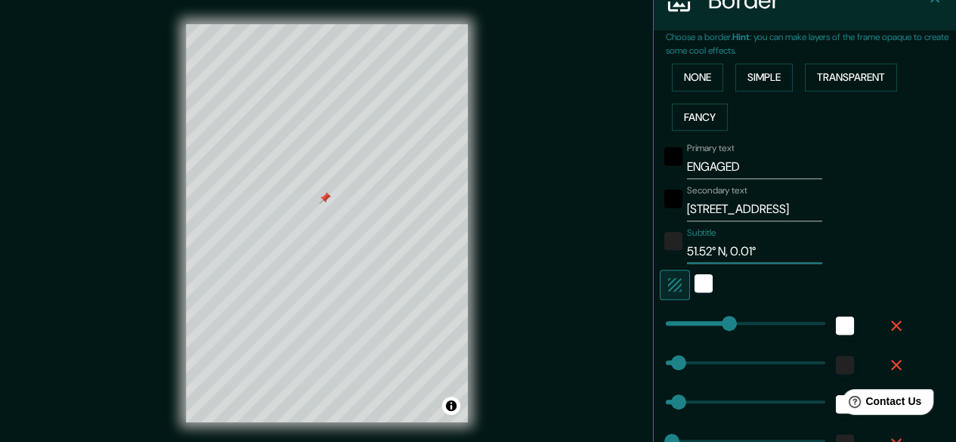
type input "30"
type input "15"
click at [758, 250] on input "51.52° N, 0.01°" at bounding box center [754, 251] width 135 height 24
type input "51.52° N, 0.01°"
type input "149"
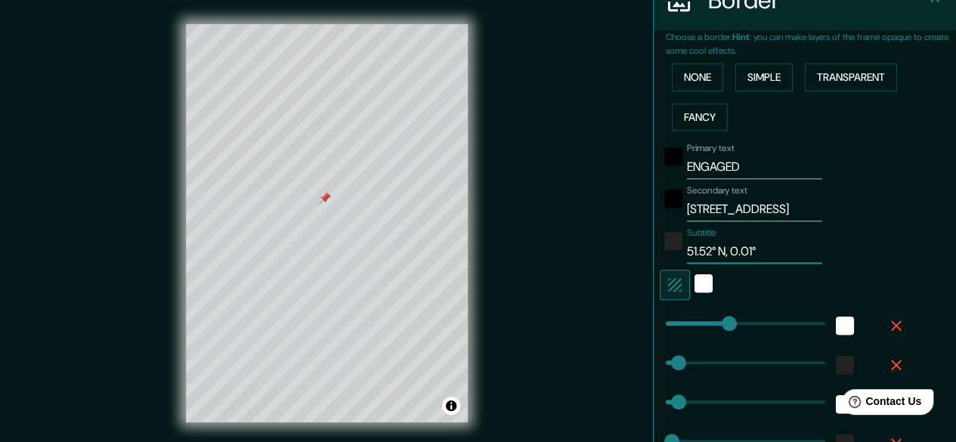
type input "30"
type input "15"
type input "[GEOGRAPHIC_DATA]"
type input "149"
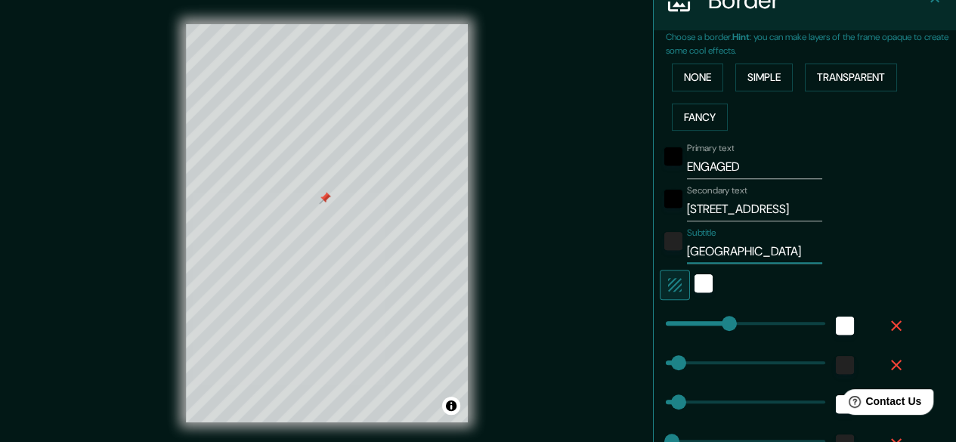
type input "30"
type input "15"
type input "[GEOGRAPHIC_DATA]"
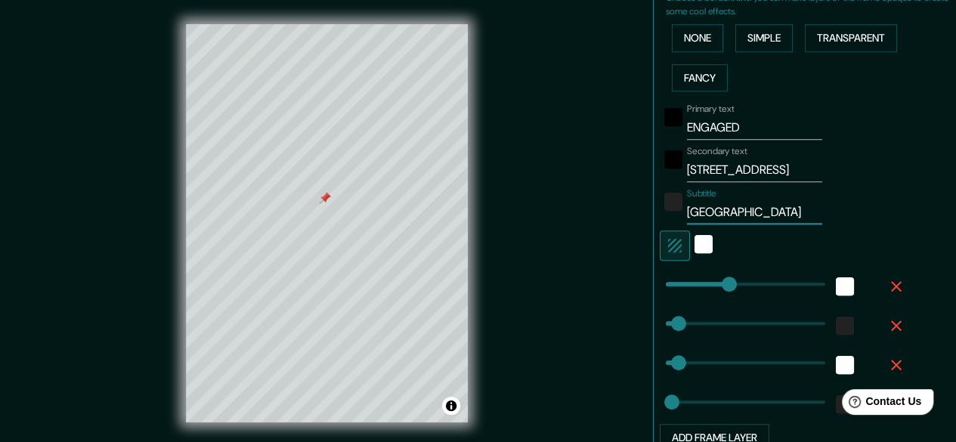
scroll to position [367, 0]
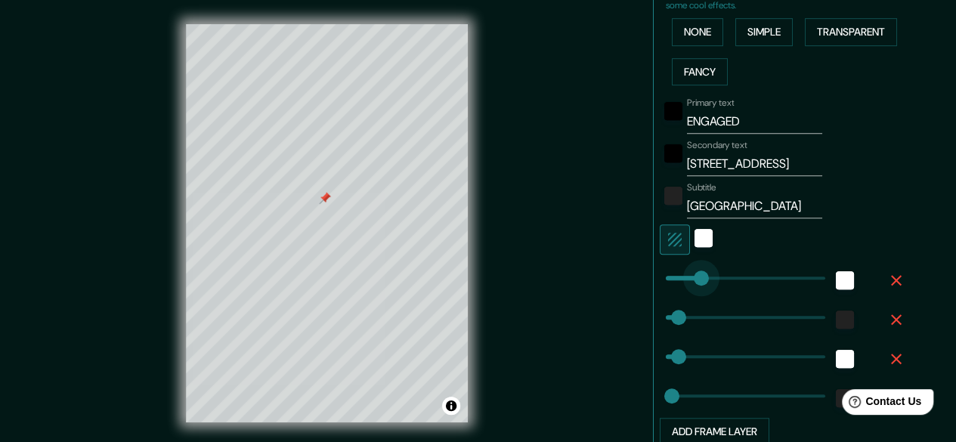
type input "67"
drag, startPoint x: 712, startPoint y: 273, endPoint x: 682, endPoint y: 273, distance: 29.5
type input "30"
type input "15"
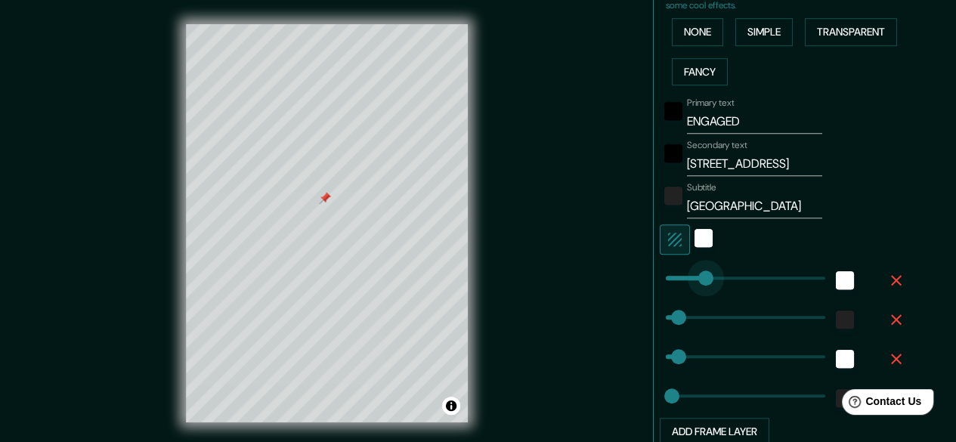
type input "109"
drag, startPoint x: 682, startPoint y: 273, endPoint x: 700, endPoint y: 273, distance: 18.1
type input "30"
type input "15"
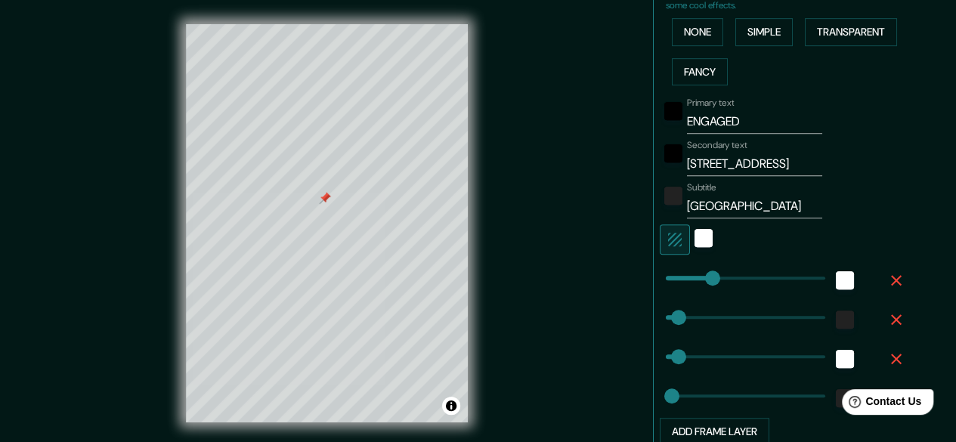
type input "109"
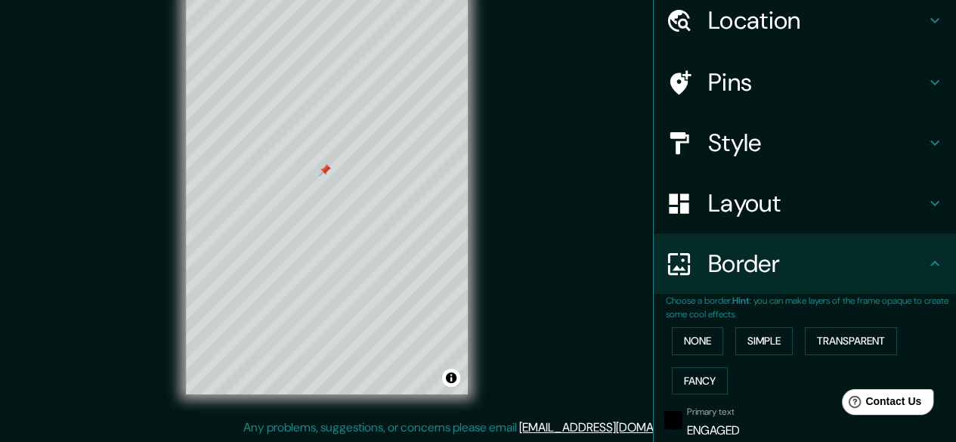
scroll to position [60, 0]
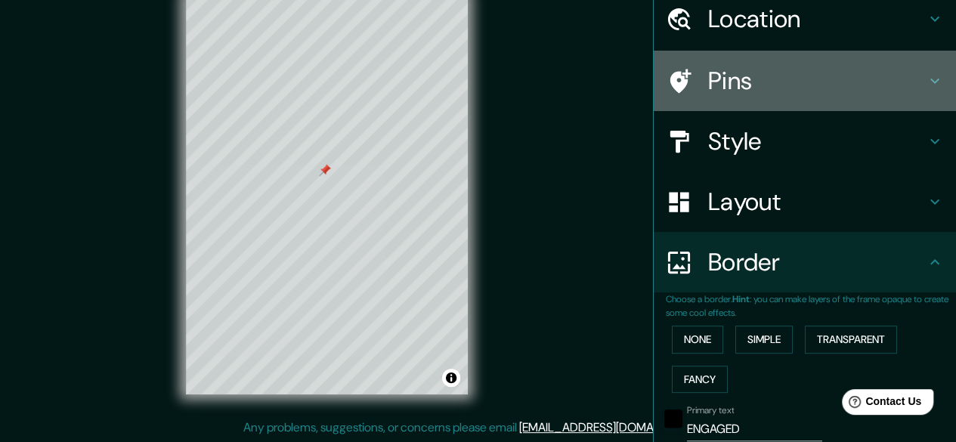
click at [730, 92] on h4 "Pins" at bounding box center [817, 81] width 218 height 30
type input "30"
type input "15"
type input "109"
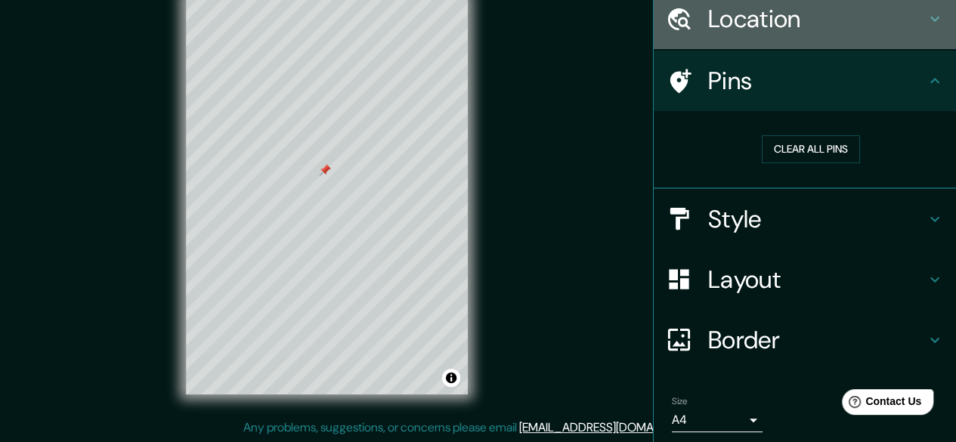
click at [745, 35] on div "Location" at bounding box center [805, 19] width 302 height 60
type input "30"
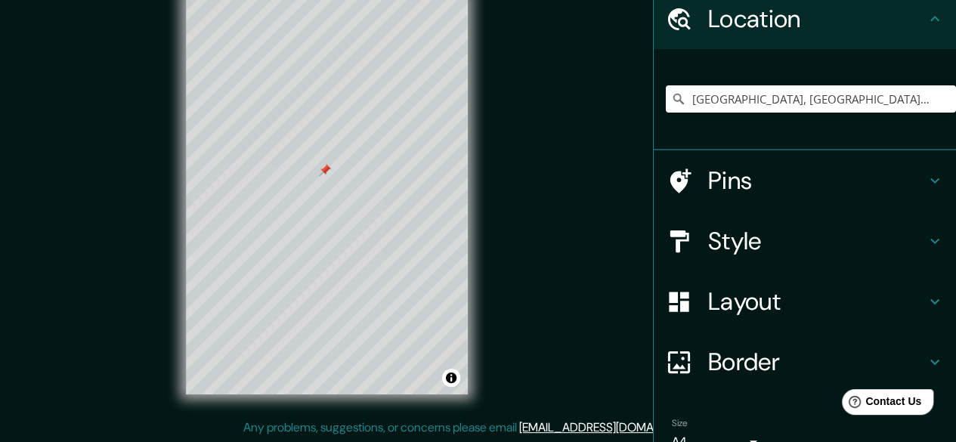
click at [745, 35] on div "Location" at bounding box center [805, 19] width 302 height 60
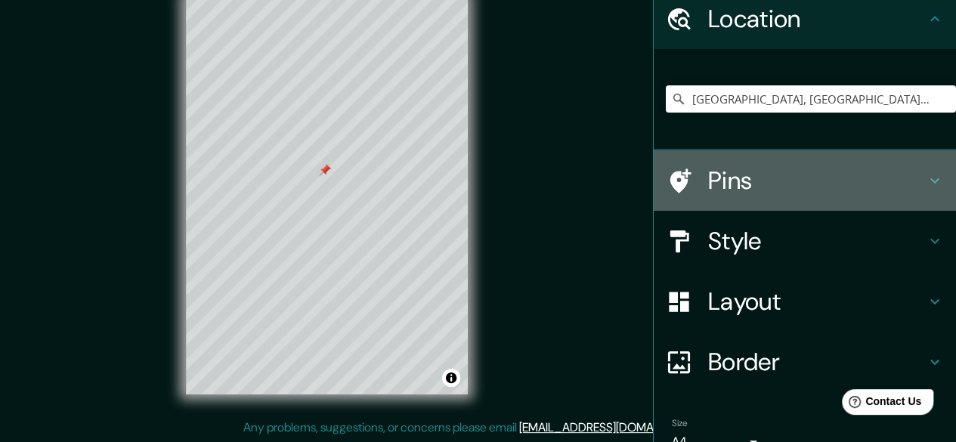
click at [737, 189] on h4 "Pins" at bounding box center [817, 180] width 218 height 30
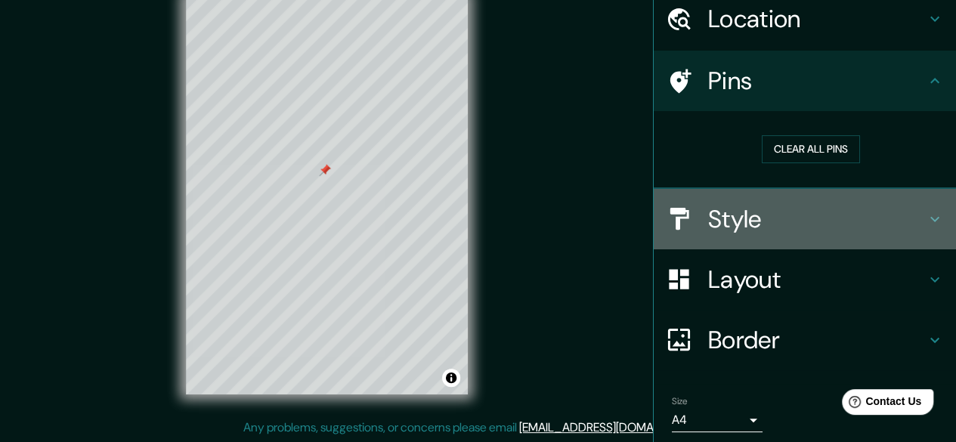
click at [737, 211] on h4 "Style" at bounding box center [817, 219] width 218 height 30
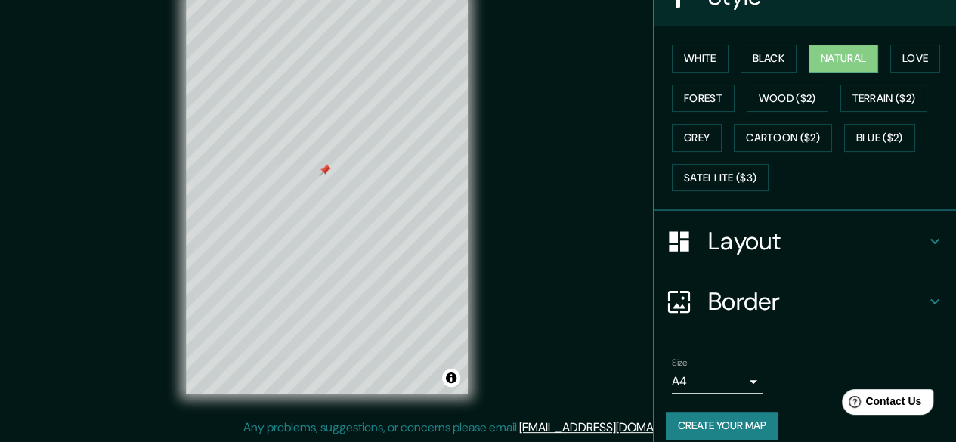
scroll to position [218, 0]
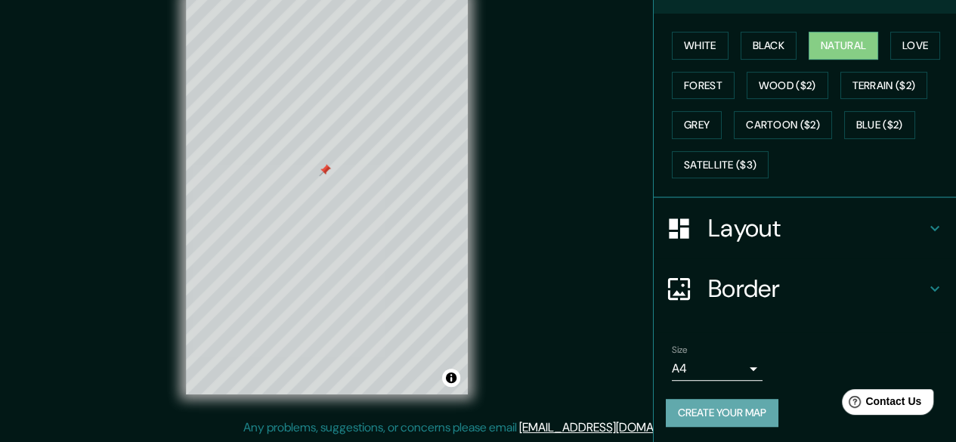
click at [712, 418] on button "Create your map" at bounding box center [722, 413] width 113 height 28
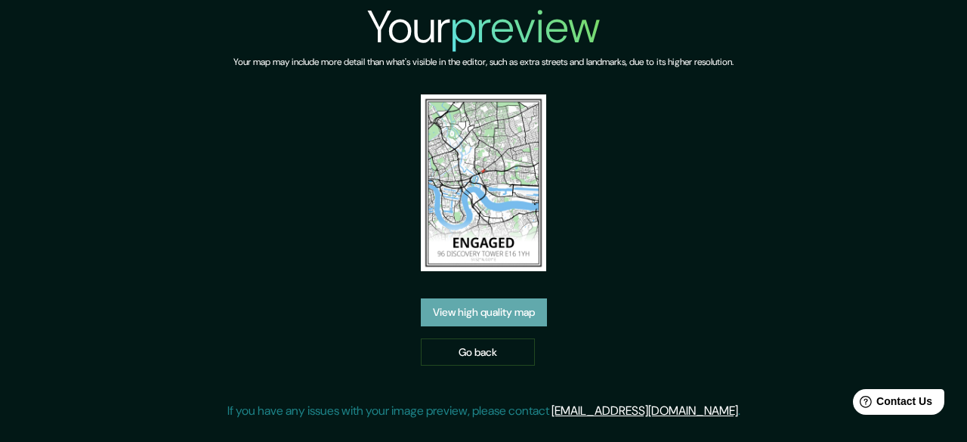
click at [493, 303] on link "View high quality map" at bounding box center [484, 312] width 126 height 28
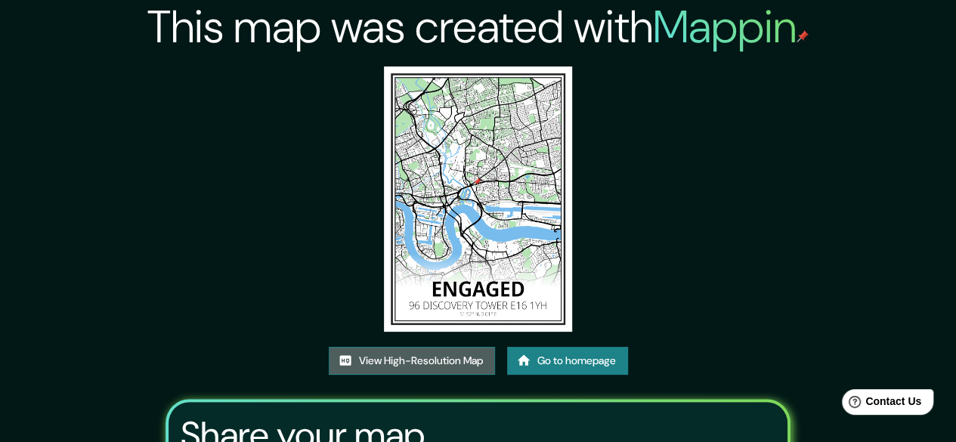
click at [452, 366] on link "View High-Resolution Map" at bounding box center [412, 361] width 166 height 28
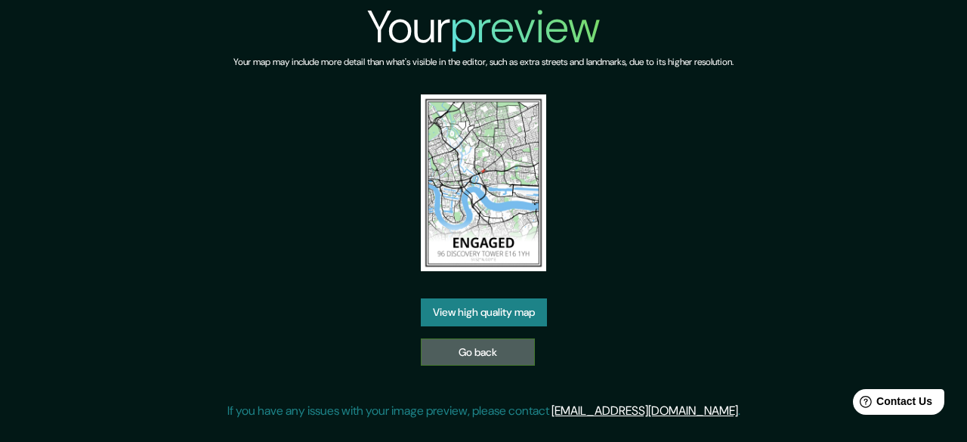
click at [431, 351] on link "Go back" at bounding box center [478, 352] width 114 height 28
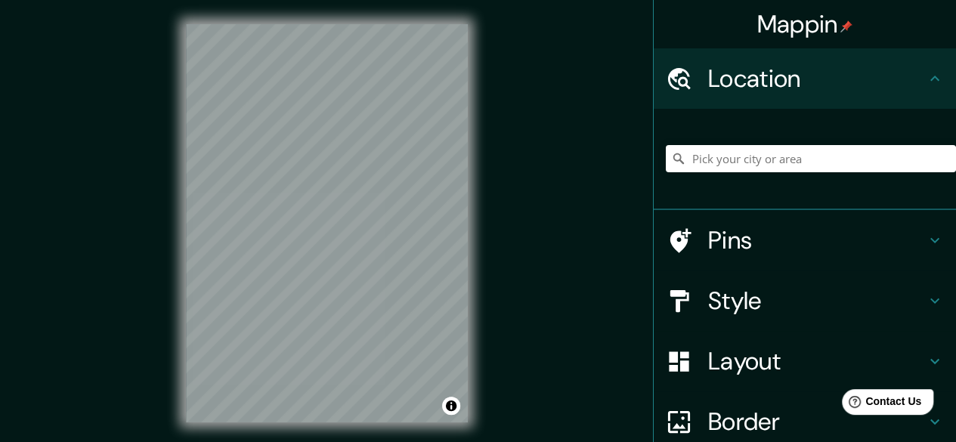
scroll to position [28, 0]
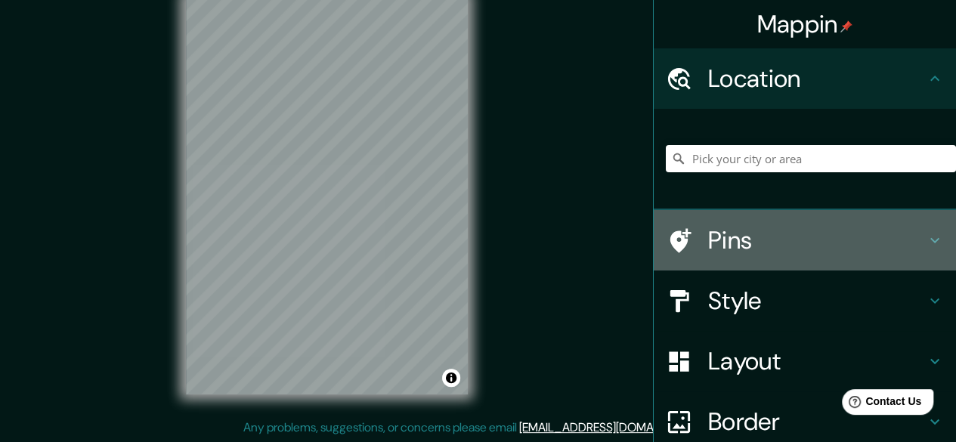
click at [694, 247] on div at bounding box center [687, 240] width 42 height 26
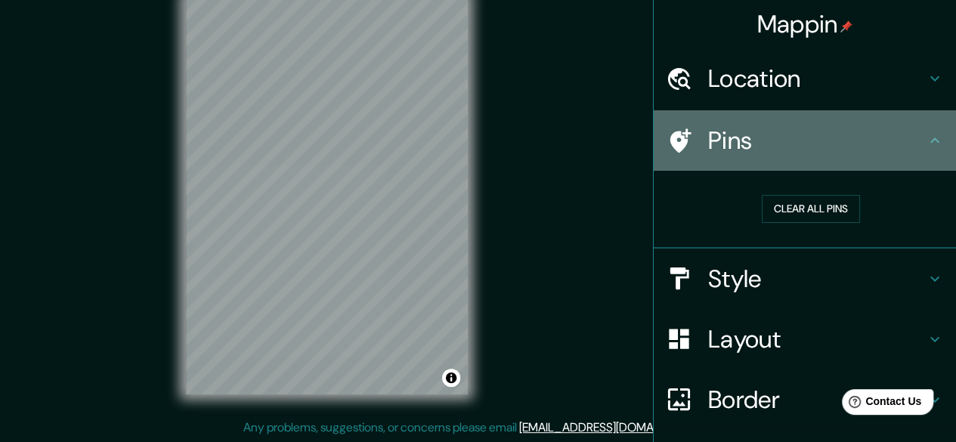
click at [718, 144] on h4 "Pins" at bounding box center [817, 140] width 218 height 30
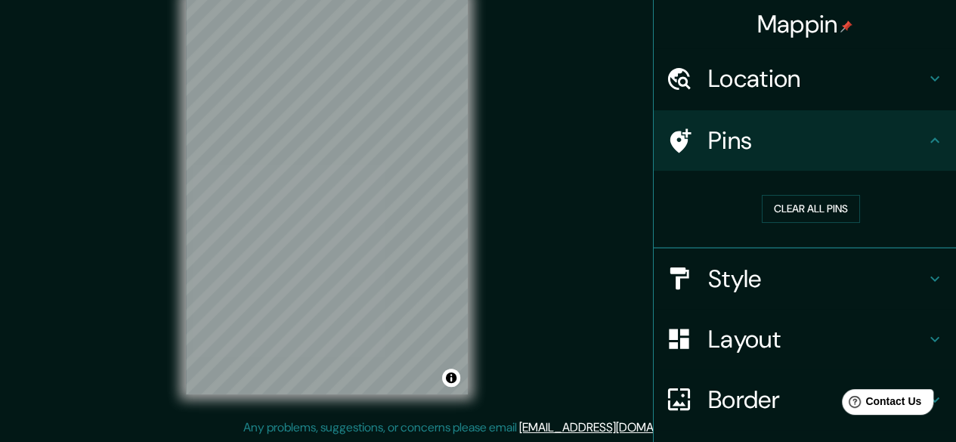
click at [178, 220] on div "© Mapbox © OpenStreetMap Improve this map" at bounding box center [327, 195] width 330 height 446
click at [0, 416] on div "Mappin Location Pins Clear all pins Style Layout Border Choose a border. Hint :…" at bounding box center [478, 207] width 956 height 471
click at [184, 253] on div "© Mapbox © OpenStreetMap Improve this map" at bounding box center [327, 195] width 330 height 446
click at [113, 182] on div "Mappin Location Pins Clear all pins Style Layout Border Choose a border. Hint :…" at bounding box center [478, 207] width 956 height 471
click at [60, 209] on div "Mappin Location Pins Clear all pins Style Layout Border Choose a border. Hint :…" at bounding box center [478, 207] width 956 height 471
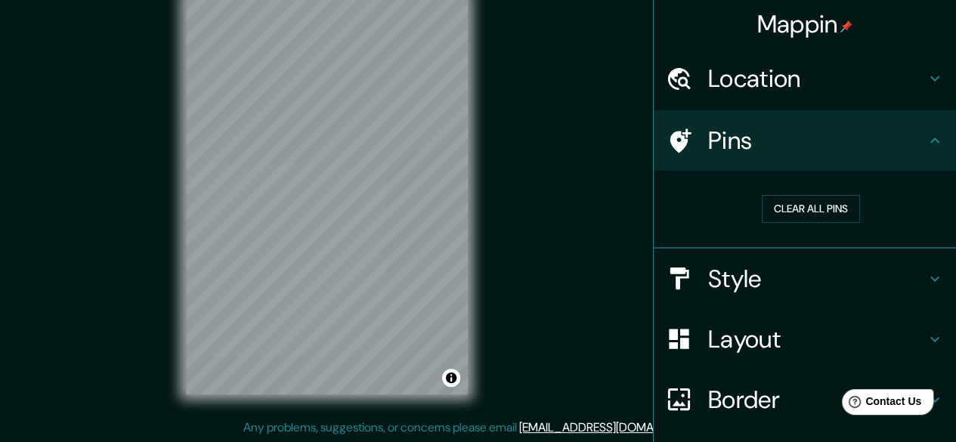
scroll to position [142, 0]
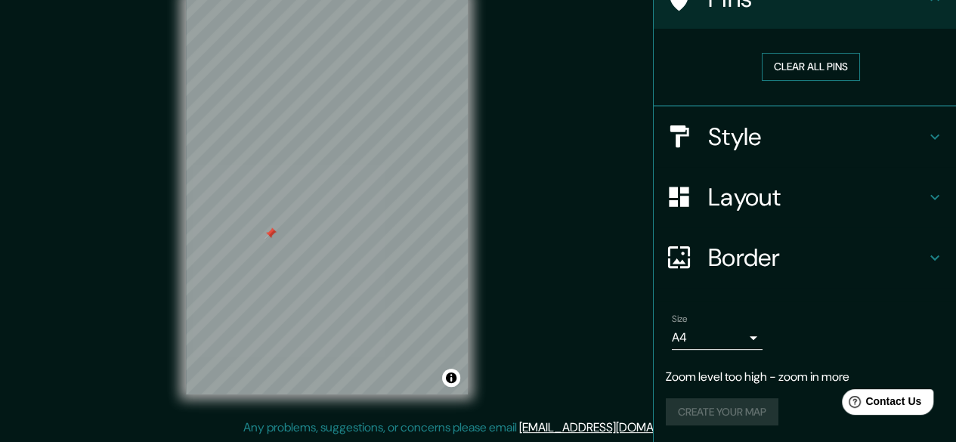
click at [795, 76] on button "Clear all pins" at bounding box center [811, 67] width 98 height 28
